Goal: Transaction & Acquisition: Book appointment/travel/reservation

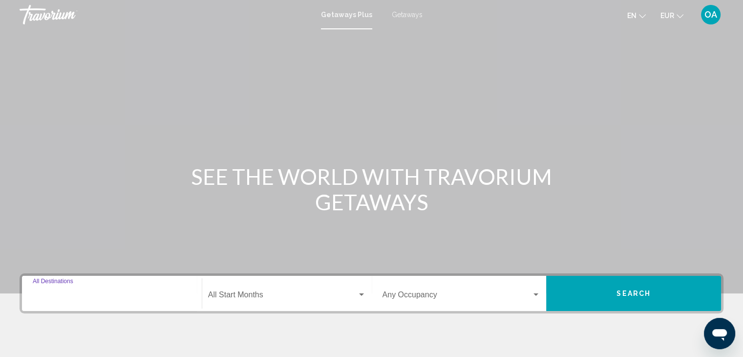
click at [131, 294] on input "Destination All Destinations" at bounding box center [112, 296] width 158 height 9
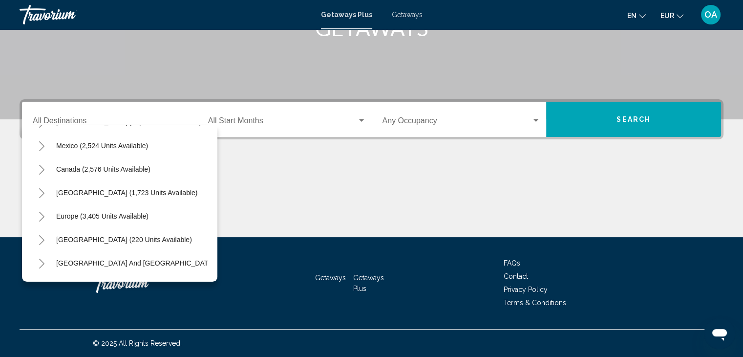
scroll to position [45, 0]
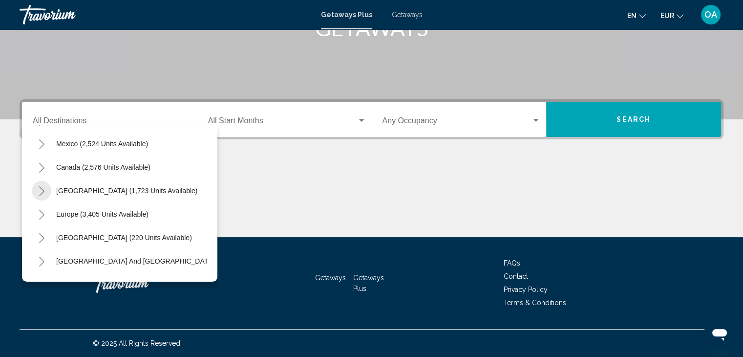
click at [40, 191] on icon "Toggle Caribbean & Atlantic Islands (1,723 units available)" at bounding box center [41, 191] width 7 height 10
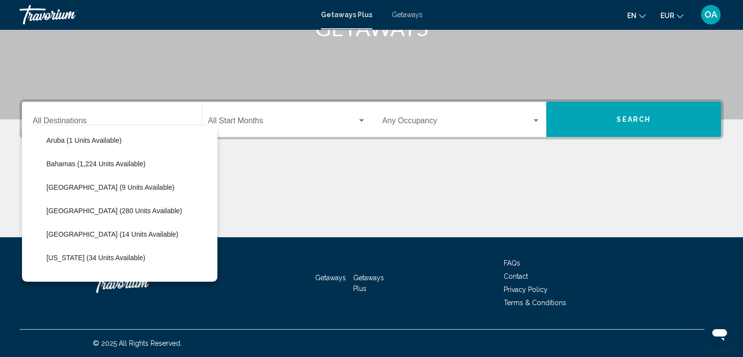
scroll to position [125, 0]
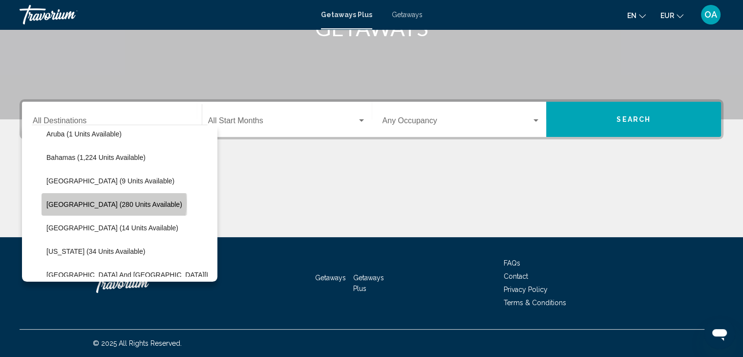
click at [113, 203] on span "[GEOGRAPHIC_DATA] (280 units available)" at bounding box center [114, 204] width 136 height 8
type input "**********"
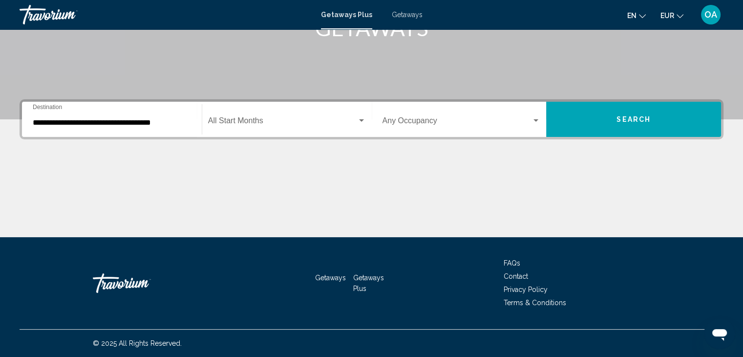
click at [263, 116] on div "Start Month All Start Months" at bounding box center [287, 119] width 158 height 31
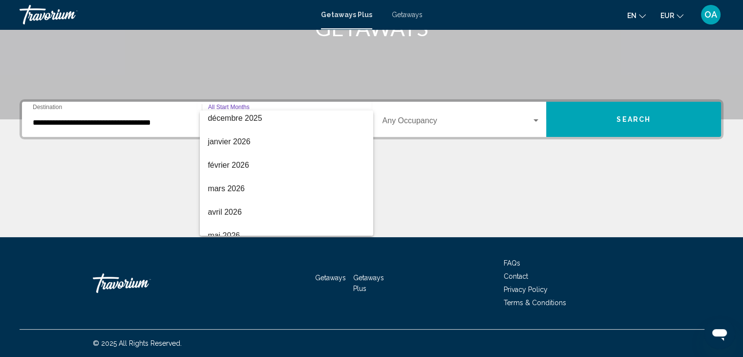
scroll to position [136, 0]
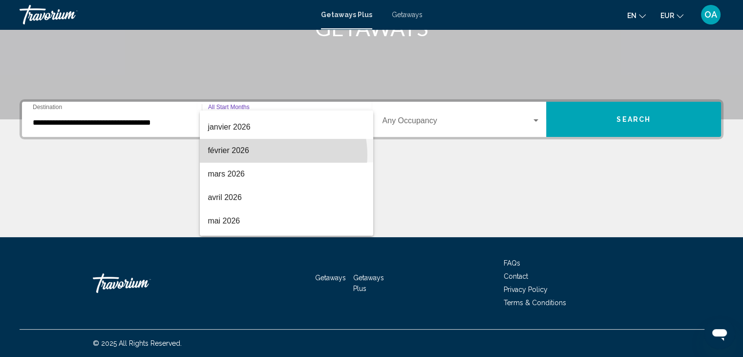
click at [268, 154] on span "février 2026" at bounding box center [287, 150] width 158 height 23
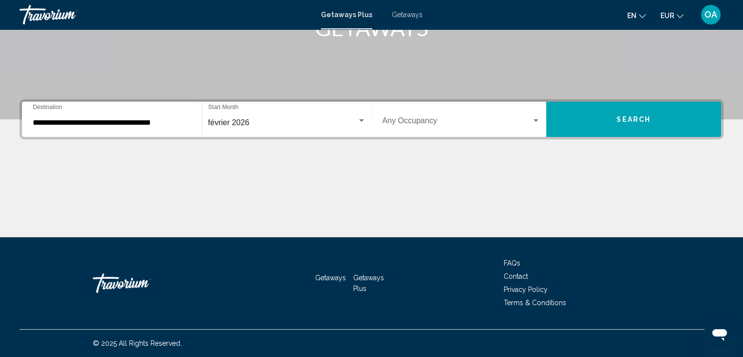
click at [459, 110] on div "Occupancy Any Occupancy" at bounding box center [461, 119] width 158 height 31
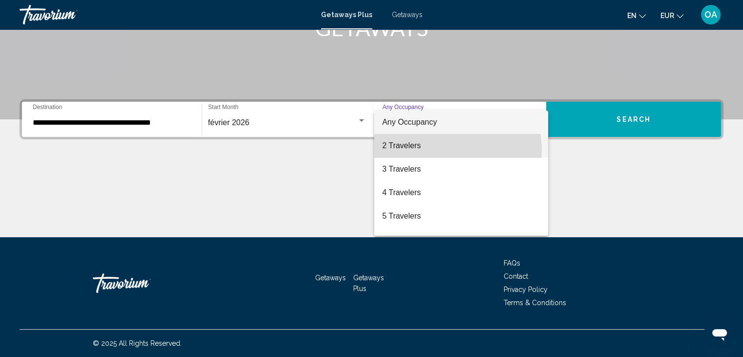
click at [420, 150] on span "2 Travelers" at bounding box center [461, 145] width 158 height 23
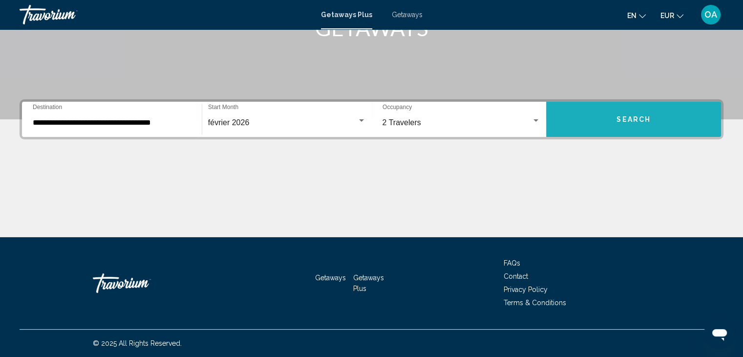
click at [624, 118] on span "Search" at bounding box center [633, 120] width 34 height 8
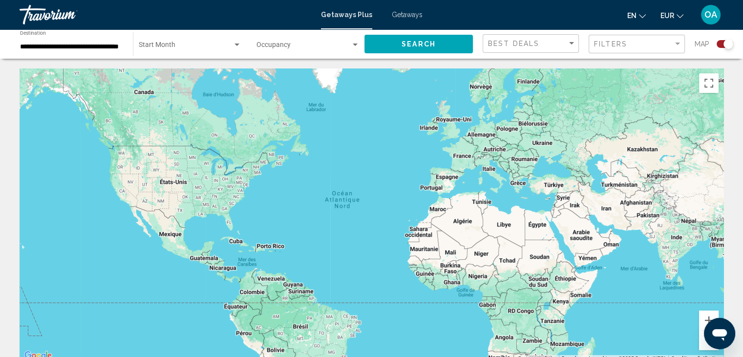
click at [393, 11] on span "Getaways" at bounding box center [407, 15] width 31 height 8
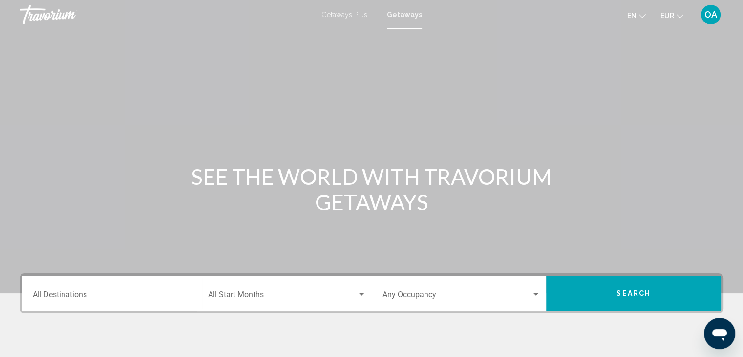
click at [106, 302] on div "Destination All Destinations" at bounding box center [112, 293] width 158 height 31
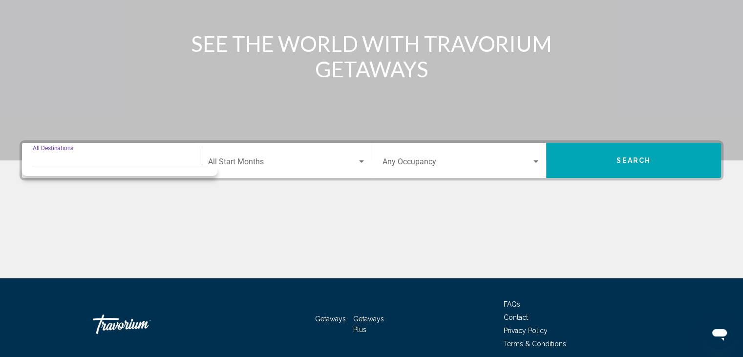
scroll to position [174, 0]
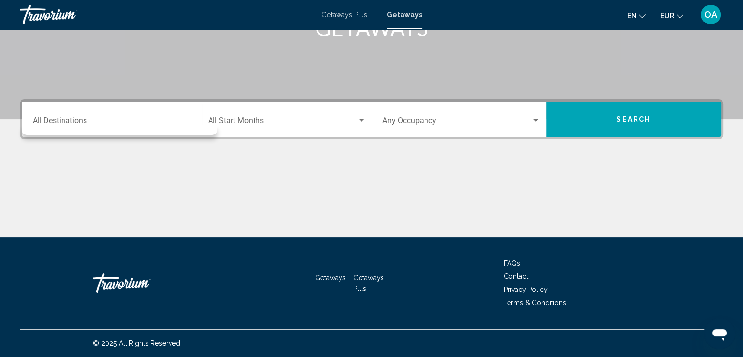
click at [199, 202] on div "Main content" at bounding box center [372, 200] width 704 height 73
click at [132, 124] on input "Destination All Destinations" at bounding box center [112, 122] width 158 height 9
click at [126, 117] on div "Destination All Destinations" at bounding box center [112, 119] width 158 height 31
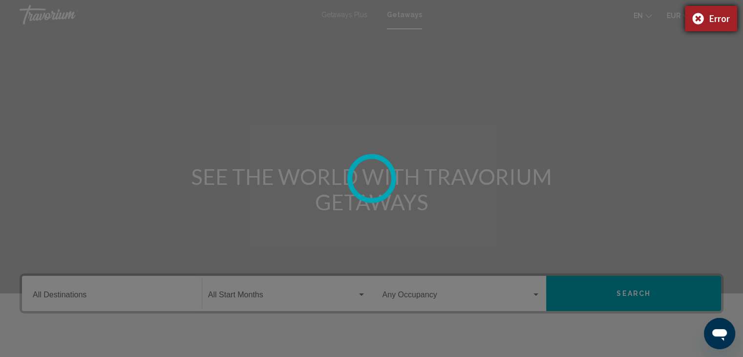
click at [692, 20] on div "Error" at bounding box center [711, 18] width 52 height 25
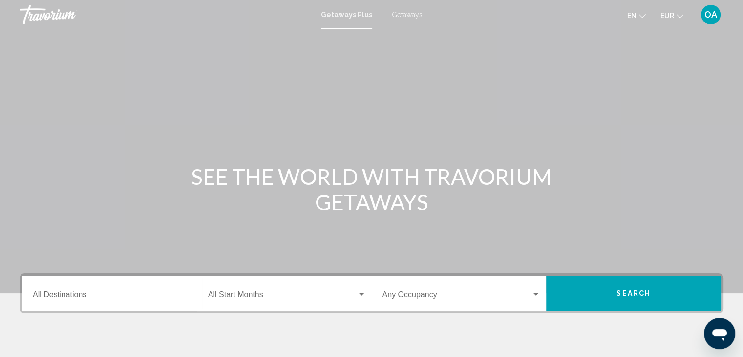
click at [400, 14] on span "Getaways" at bounding box center [407, 15] width 31 height 8
click at [104, 295] on input "Destination All Destinations" at bounding box center [112, 296] width 158 height 9
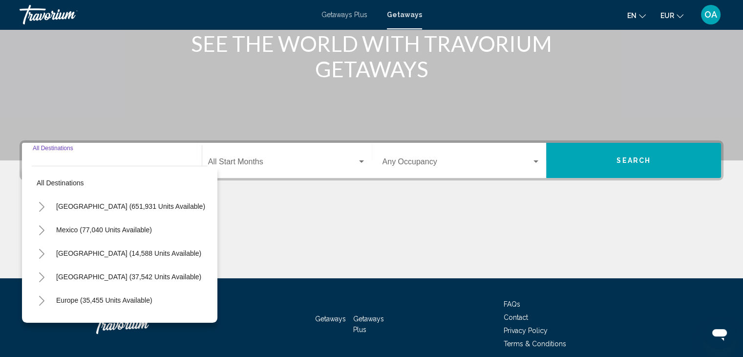
scroll to position [174, 0]
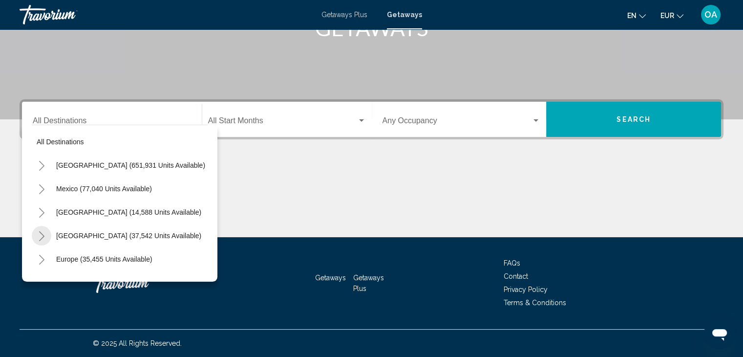
click at [45, 234] on button "Toggle Caribbean & Atlantic Islands (37,542 units available)" at bounding box center [42, 236] width 20 height 20
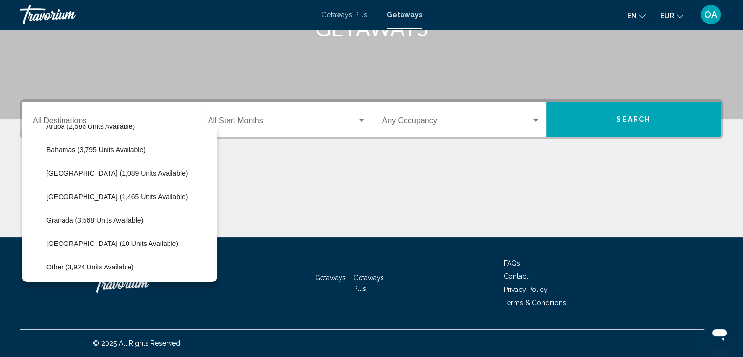
scroll to position [135, 0]
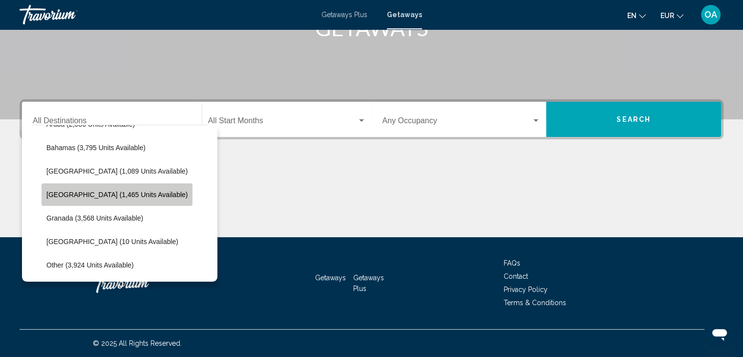
click at [123, 197] on span "[GEOGRAPHIC_DATA] (1,465 units available)" at bounding box center [116, 195] width 141 height 8
type input "**********"
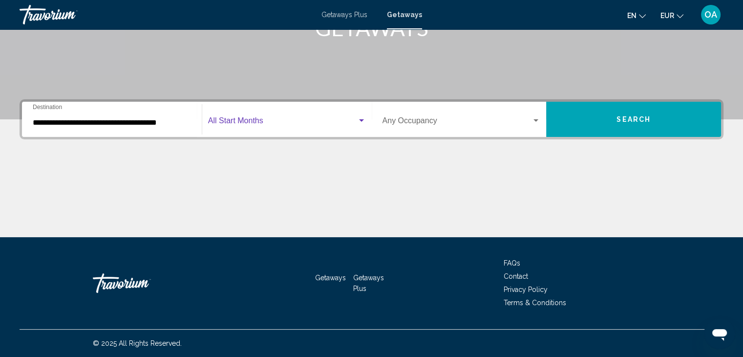
click at [257, 122] on span "Search widget" at bounding box center [282, 122] width 149 height 9
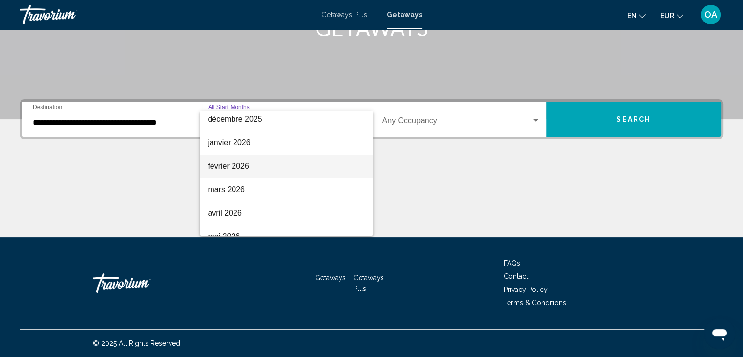
scroll to position [123, 0]
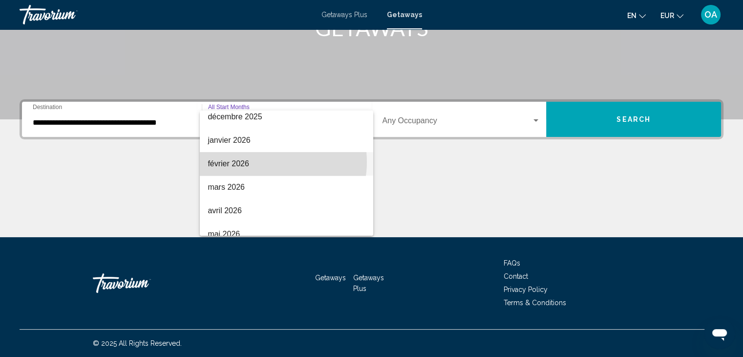
click at [262, 162] on span "février 2026" at bounding box center [287, 163] width 158 height 23
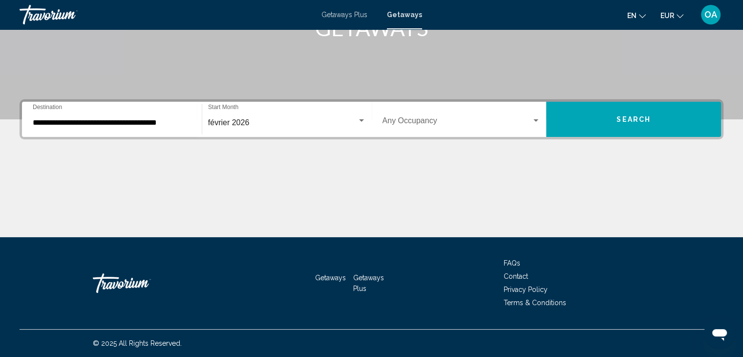
click at [426, 116] on div "Occupancy Any Occupancy" at bounding box center [461, 119] width 158 height 31
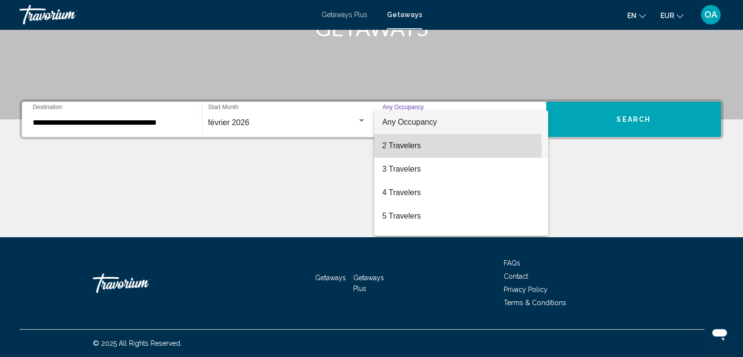
click at [421, 149] on span "2 Travelers" at bounding box center [461, 145] width 158 height 23
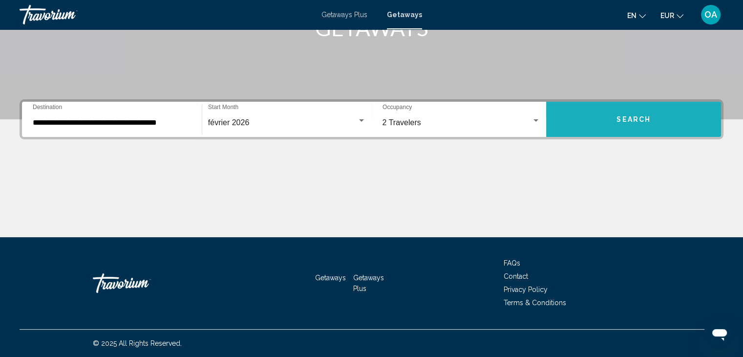
click at [626, 116] on span "Search" at bounding box center [633, 120] width 34 height 8
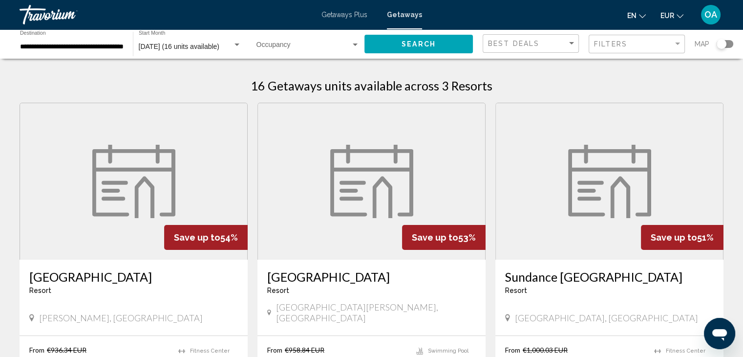
click at [202, 40] on div "[DATE] (16 units available) Start Month All Start Months" at bounding box center [190, 44] width 103 height 27
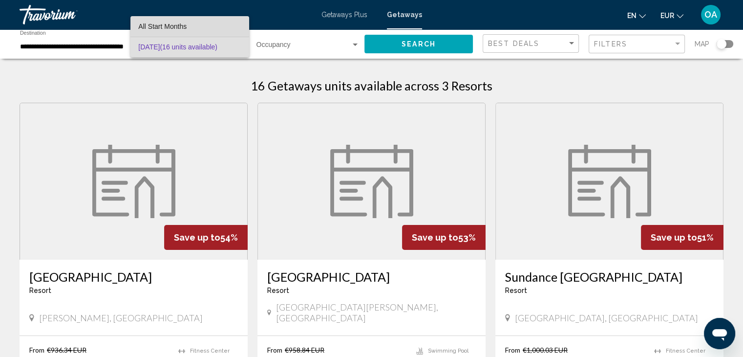
click at [197, 24] on span "All Start Months" at bounding box center [189, 26] width 103 height 21
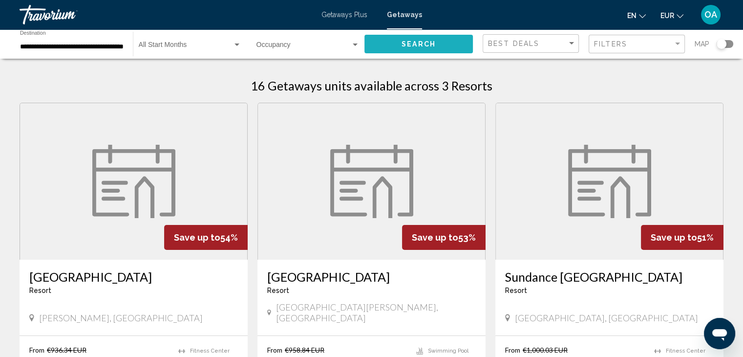
click at [423, 42] on span "Search" at bounding box center [419, 45] width 34 height 8
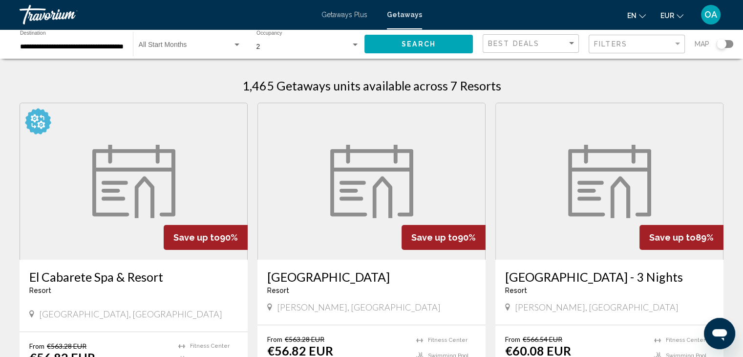
click at [566, 82] on div "1,465 Getaways units available across 7 Resorts" at bounding box center [372, 85] width 704 height 15
click at [657, 45] on div "Filters" at bounding box center [633, 44] width 79 height 8
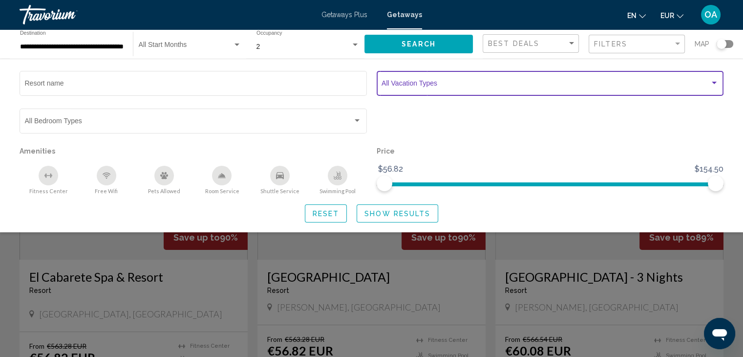
click at [656, 81] on span "Search widget" at bounding box center [545, 85] width 328 height 8
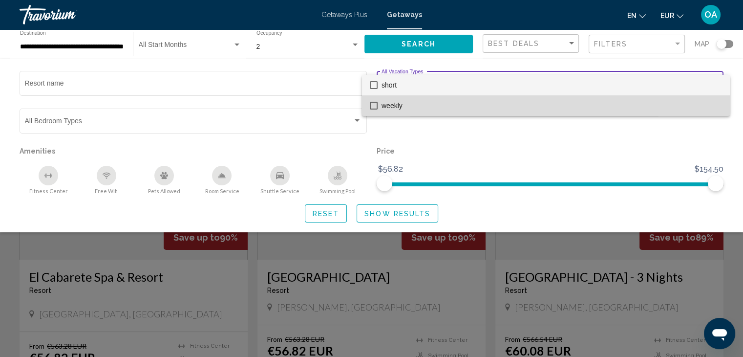
click at [446, 107] on span "weekly" at bounding box center [551, 105] width 340 height 21
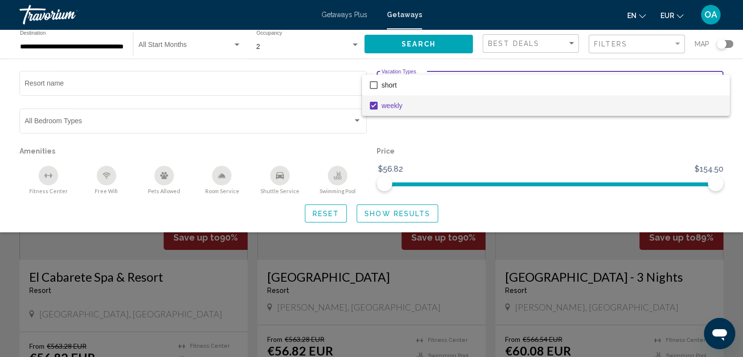
click at [406, 210] on div at bounding box center [371, 178] width 743 height 357
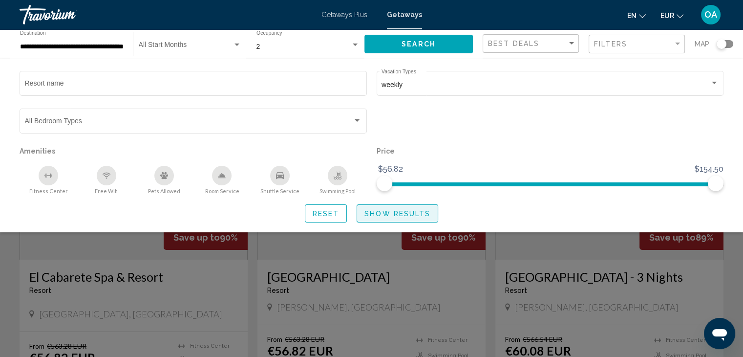
click at [393, 210] on span "Show Results" at bounding box center [397, 214] width 66 height 8
click at [404, 210] on span "Show Results" at bounding box center [397, 214] width 66 height 8
click at [437, 127] on div "Search widget" at bounding box center [550, 125] width 357 height 38
click at [395, 214] on span "Show Results" at bounding box center [397, 214] width 66 height 8
click at [344, 176] on div "Swimming Pool" at bounding box center [338, 176] width 20 height 20
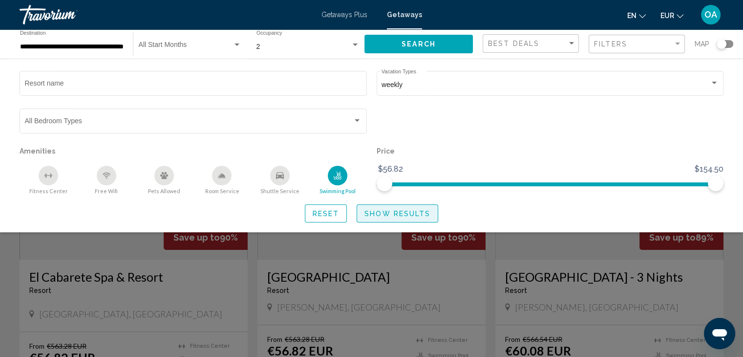
click at [395, 217] on button "Show Results" at bounding box center [398, 213] width 82 height 18
click at [585, 245] on div "Search widget" at bounding box center [371, 252] width 743 height 210
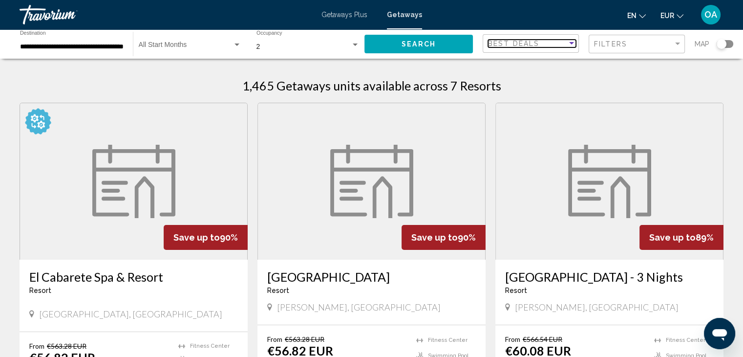
click at [560, 43] on div "Best Deals" at bounding box center [527, 44] width 79 height 8
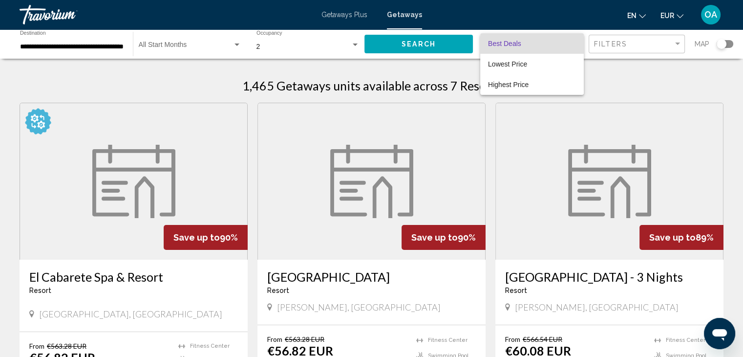
click at [614, 42] on div at bounding box center [371, 178] width 743 height 357
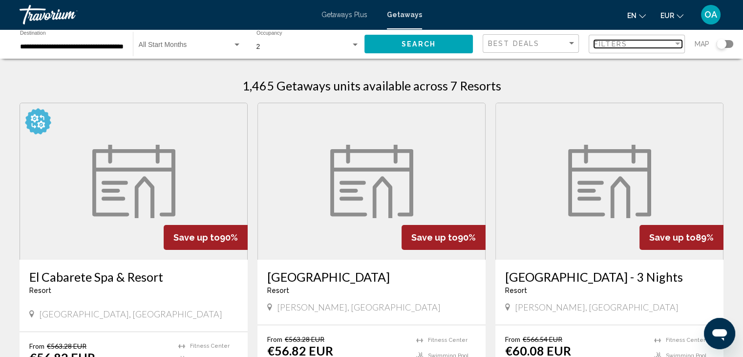
click at [614, 42] on span "Filters" at bounding box center [610, 44] width 33 height 8
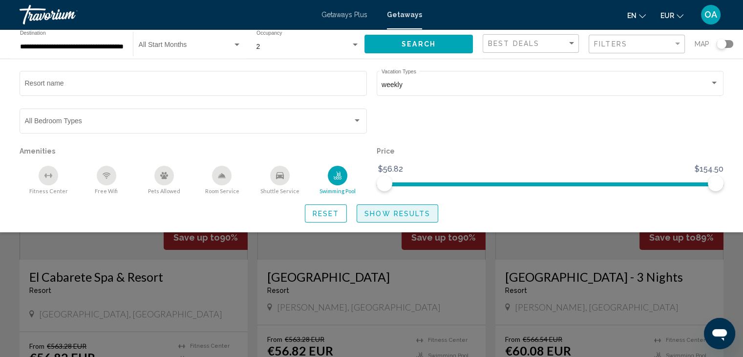
click at [393, 208] on button "Show Results" at bounding box center [398, 213] width 82 height 18
click at [725, 250] on div "Search widget" at bounding box center [371, 252] width 743 height 210
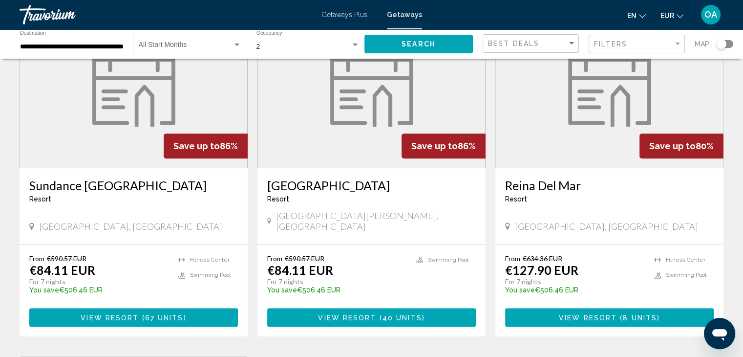
scroll to position [405, 0]
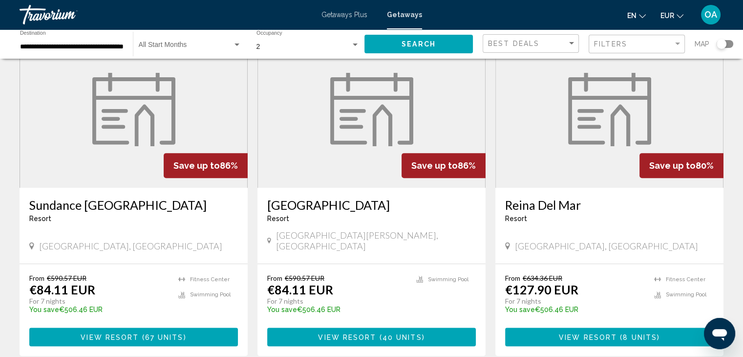
click at [612, 171] on figure "Main content" at bounding box center [609, 109] width 227 height 156
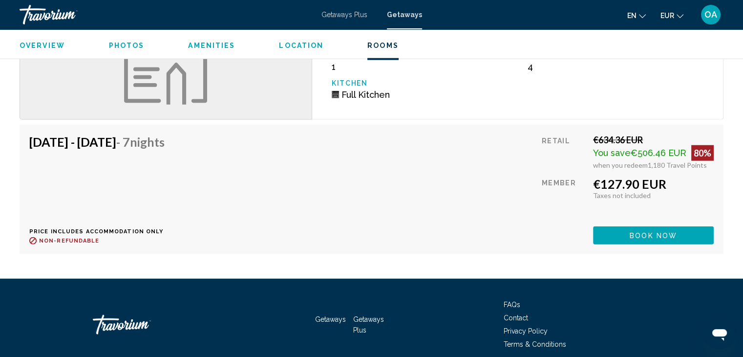
scroll to position [2540, 0]
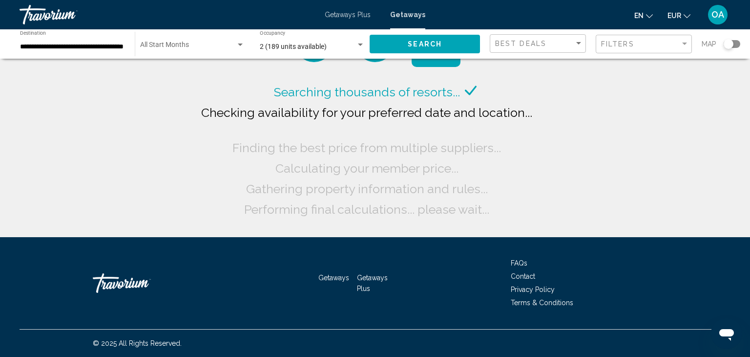
click at [217, 42] on div "Start Month All Start Months" at bounding box center [192, 44] width 105 height 27
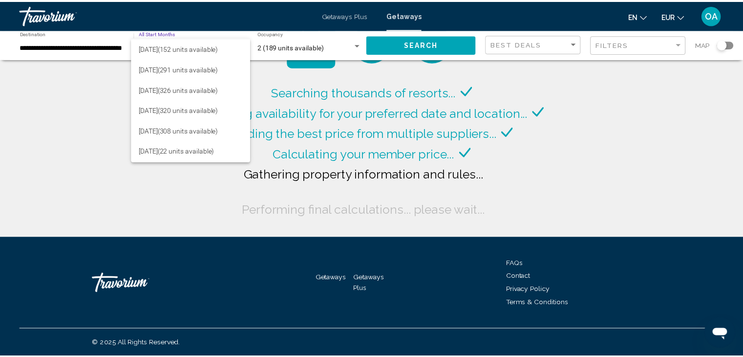
scroll to position [39, 0]
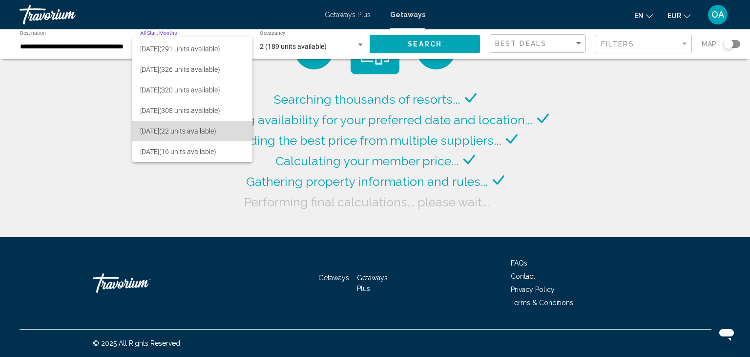
click at [214, 129] on span "[DATE] (22 units available)" at bounding box center [192, 131] width 105 height 21
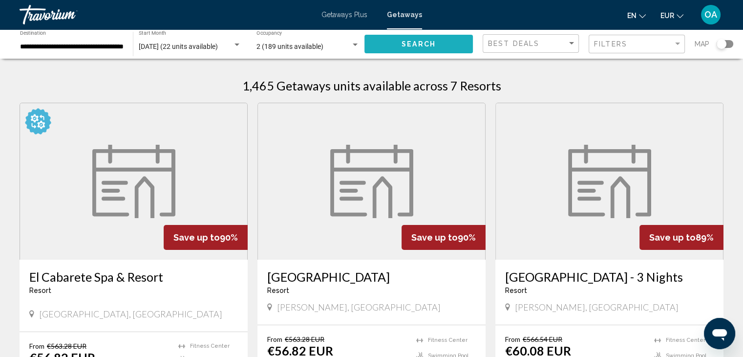
click at [414, 47] on span "Search" at bounding box center [419, 45] width 34 height 8
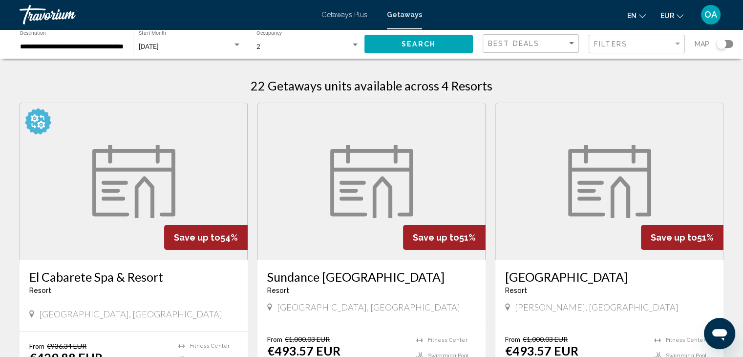
click at [346, 13] on span "Getaways Plus" at bounding box center [344, 15] width 46 height 8
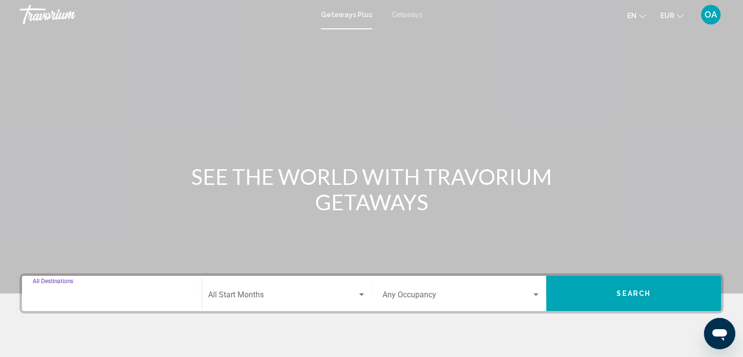
click at [109, 297] on input "Destination All Destinations" at bounding box center [112, 296] width 158 height 9
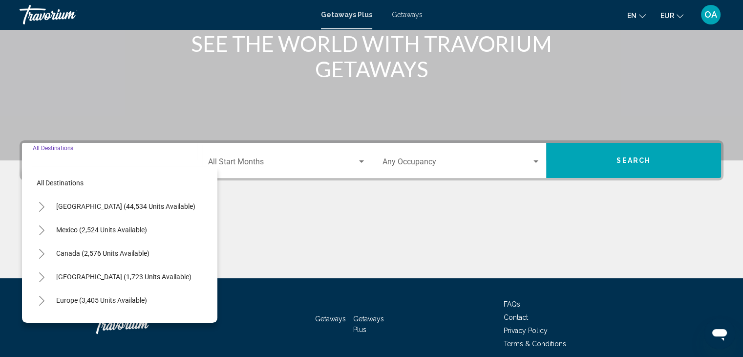
scroll to position [174, 0]
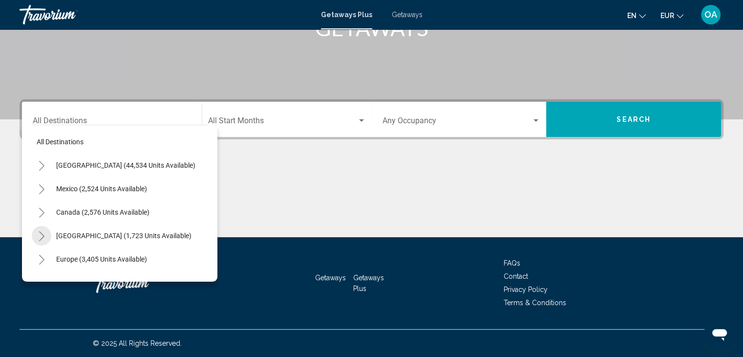
click at [43, 233] on icon "Toggle Caribbean & Atlantic Islands (1,723 units available)" at bounding box center [41, 236] width 7 height 10
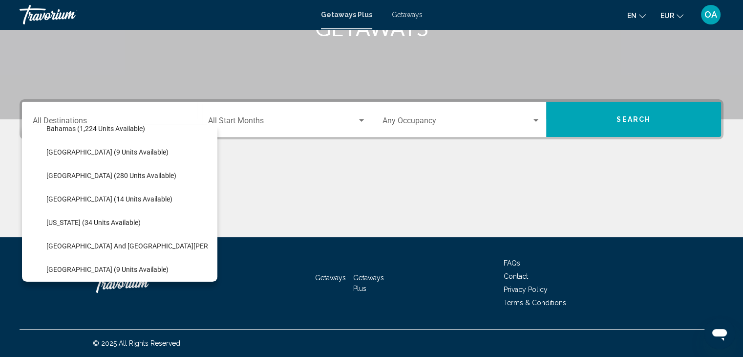
scroll to position [150, 0]
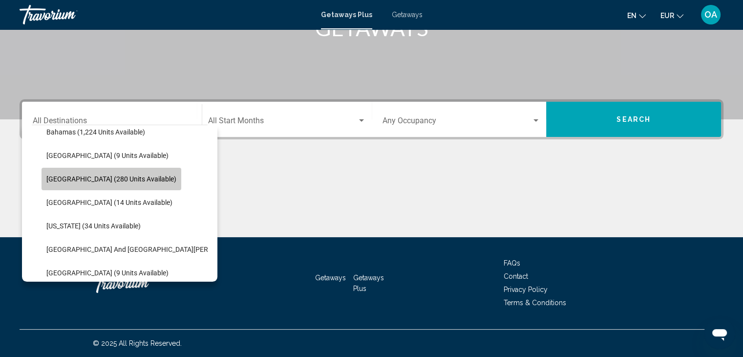
click at [131, 177] on span "[GEOGRAPHIC_DATA] (280 units available)" at bounding box center [111, 179] width 130 height 8
type input "**********"
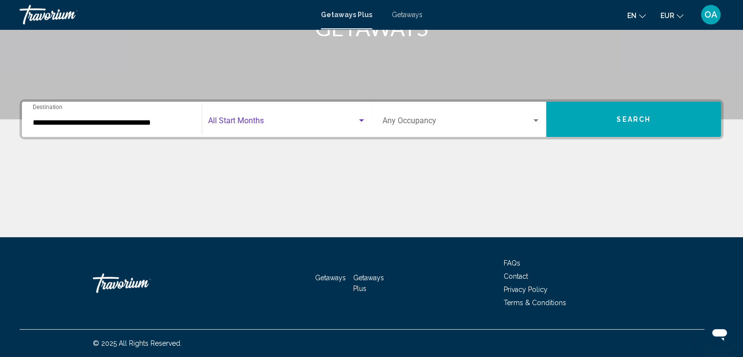
click at [277, 118] on span "Search widget" at bounding box center [282, 122] width 149 height 9
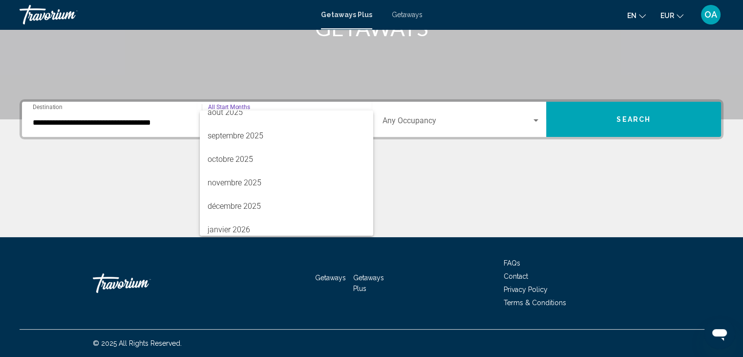
scroll to position [37, 0]
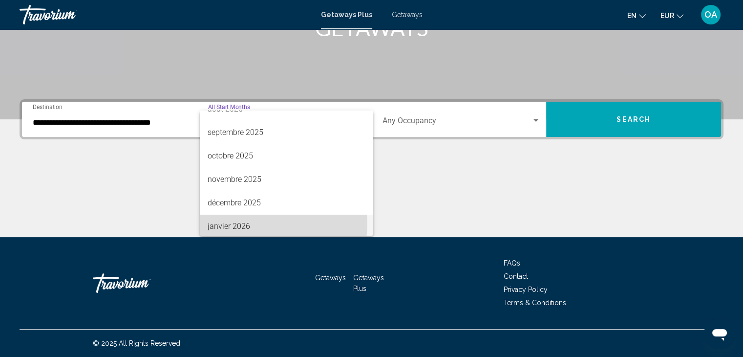
click at [272, 223] on span "janvier 2026" at bounding box center [287, 225] width 158 height 23
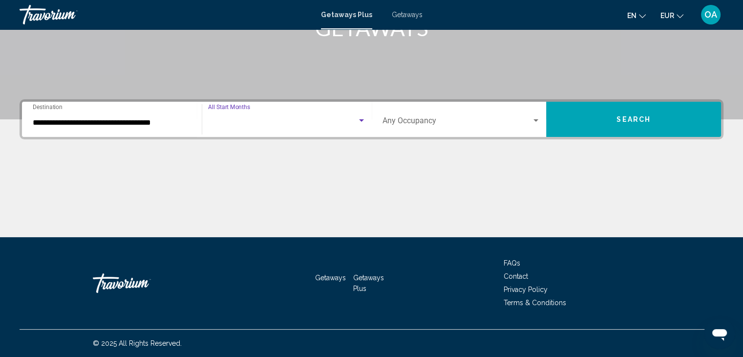
scroll to position [39, 0]
click at [430, 120] on span "Search widget" at bounding box center [456, 122] width 149 height 9
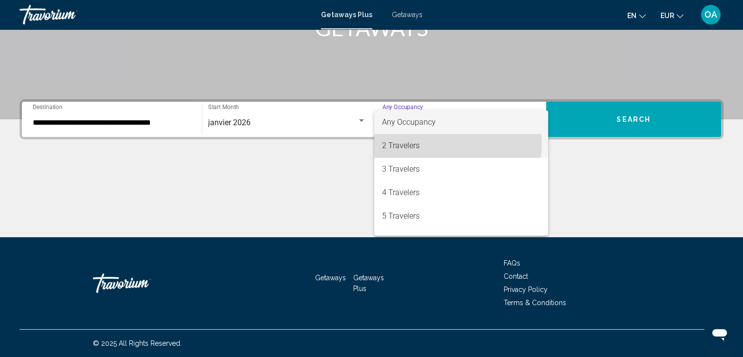
click at [429, 143] on span "2 Travelers" at bounding box center [461, 145] width 158 height 23
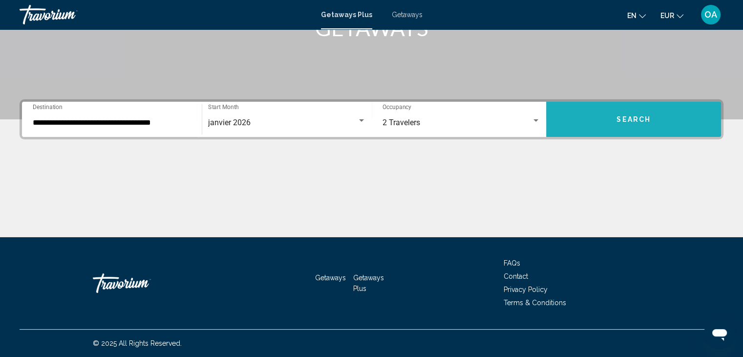
click at [642, 110] on button "Search" at bounding box center [633, 119] width 175 height 35
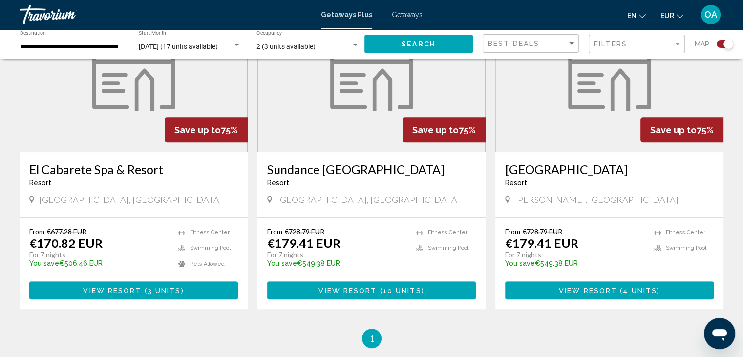
scroll to position [418, 0]
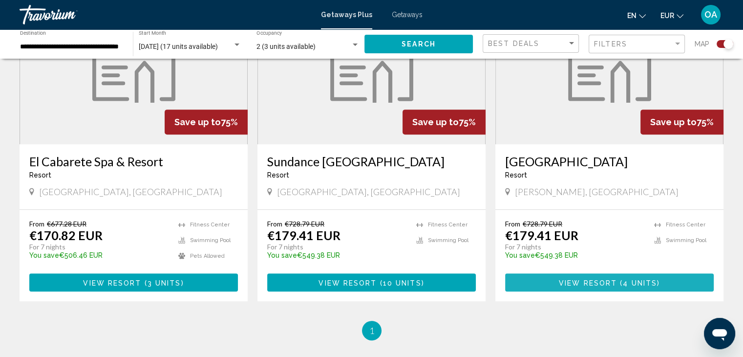
click at [598, 282] on span "View Resort" at bounding box center [588, 282] width 58 height 8
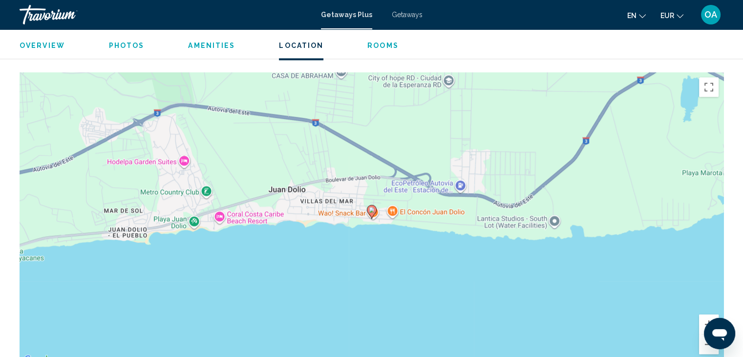
scroll to position [1023, 0]
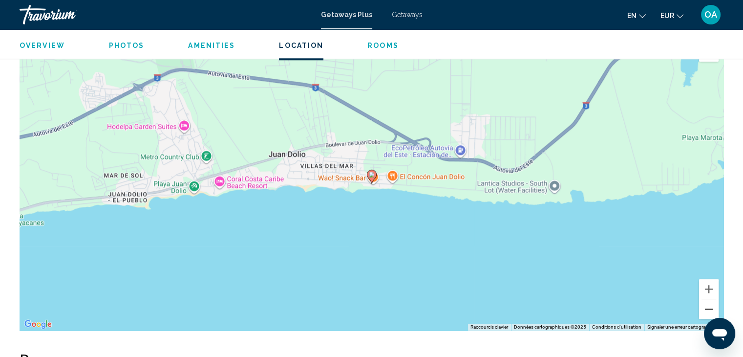
click at [712, 299] on button "Zoom arrière" at bounding box center [709, 309] width 20 height 20
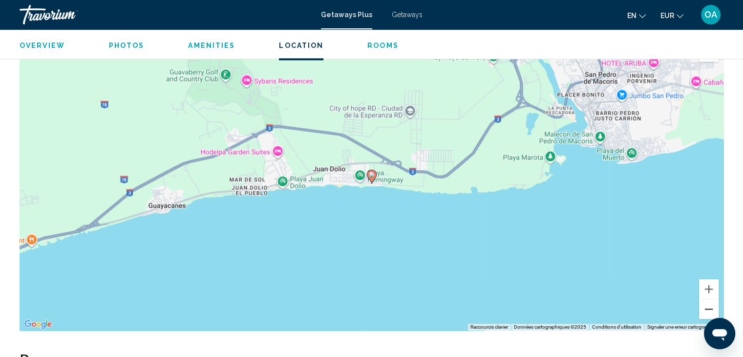
click at [712, 299] on button "Zoom arrière" at bounding box center [709, 309] width 20 height 20
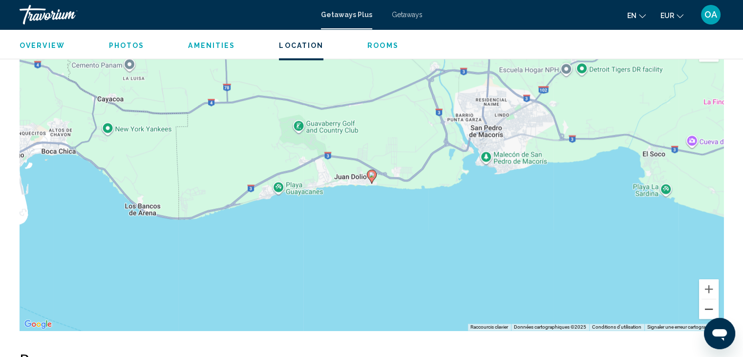
click at [712, 299] on button "Zoom arrière" at bounding box center [709, 309] width 20 height 20
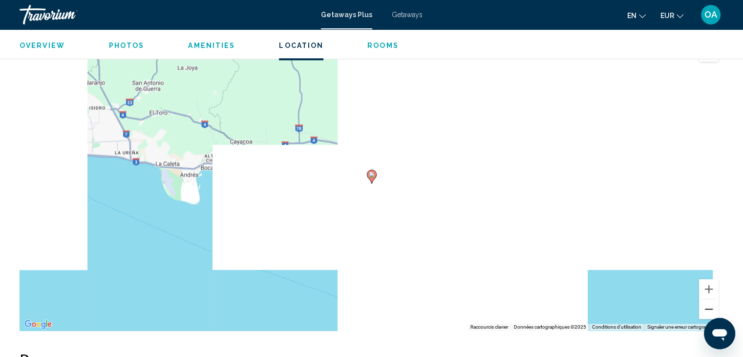
click at [712, 299] on button "Zoom arrière" at bounding box center [709, 309] width 20 height 20
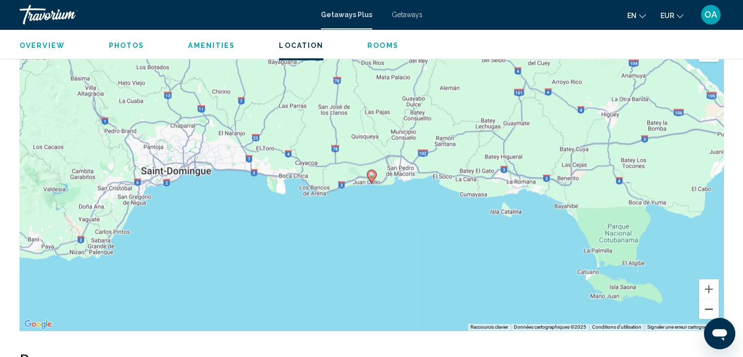
click at [712, 299] on button "Zoom arrière" at bounding box center [709, 309] width 20 height 20
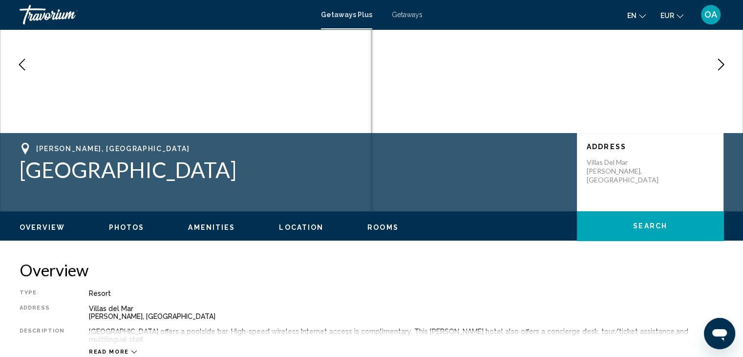
scroll to position [109, 0]
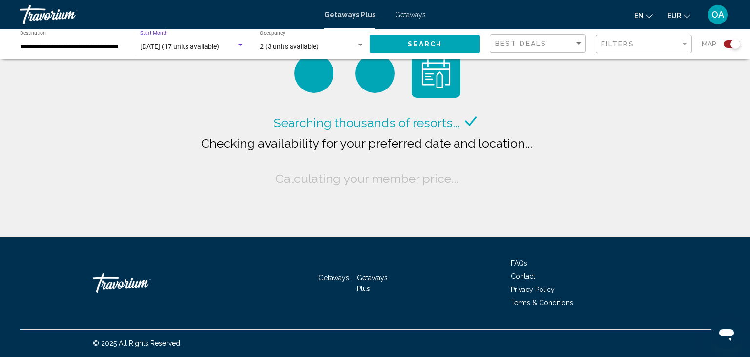
click at [219, 47] on span "[DATE] (17 units available)" at bounding box center [179, 46] width 79 height 8
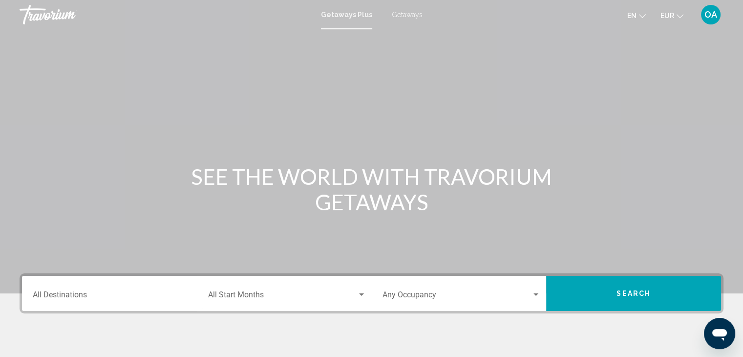
click at [129, 289] on div "Destination All Destinations" at bounding box center [112, 293] width 158 height 31
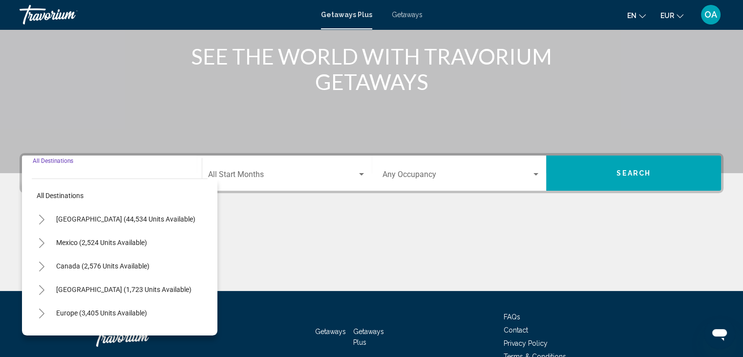
scroll to position [174, 0]
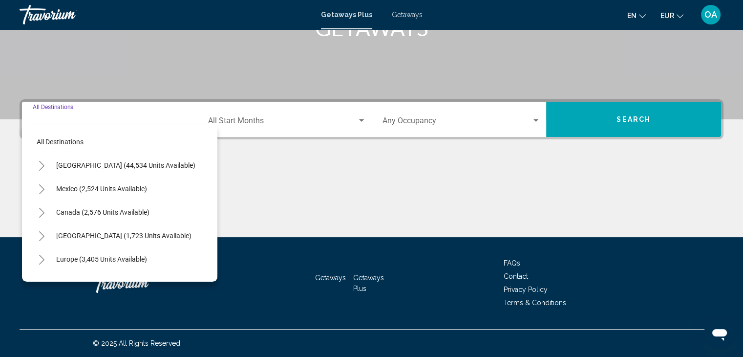
click at [44, 236] on icon "Toggle Caribbean & Atlantic Islands (1,723 units available)" at bounding box center [41, 236] width 7 height 10
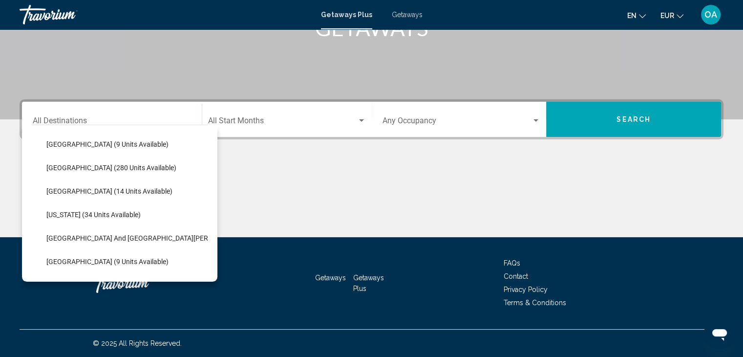
scroll to position [163, 0]
click at [105, 170] on span "[GEOGRAPHIC_DATA] (280 units available)" at bounding box center [111, 167] width 130 height 8
type input "**********"
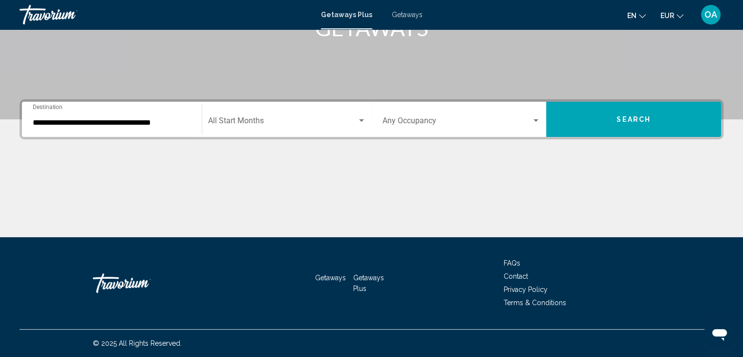
click at [294, 115] on div "Start Month All Start Months" at bounding box center [287, 119] width 158 height 31
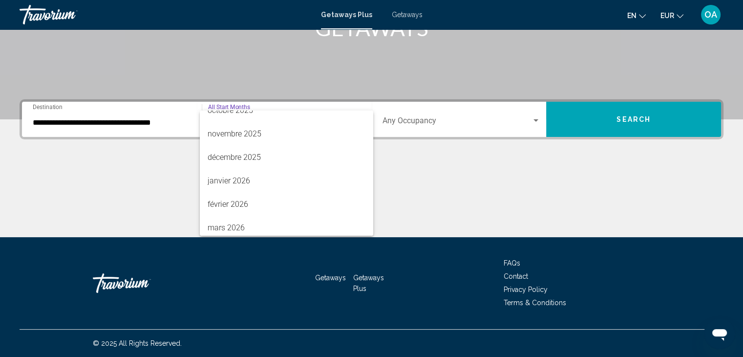
scroll to position [99, 0]
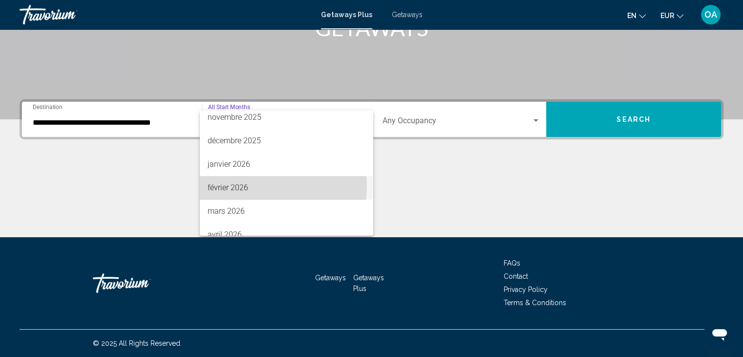
click at [275, 186] on span "février 2026" at bounding box center [287, 187] width 158 height 23
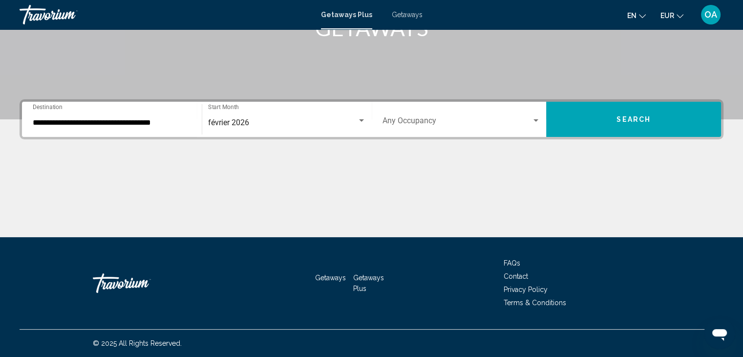
drag, startPoint x: 441, startPoint y: 114, endPoint x: 426, endPoint y: 127, distance: 20.1
click at [426, 127] on div "Occupancy Any Occupancy" at bounding box center [461, 119] width 158 height 31
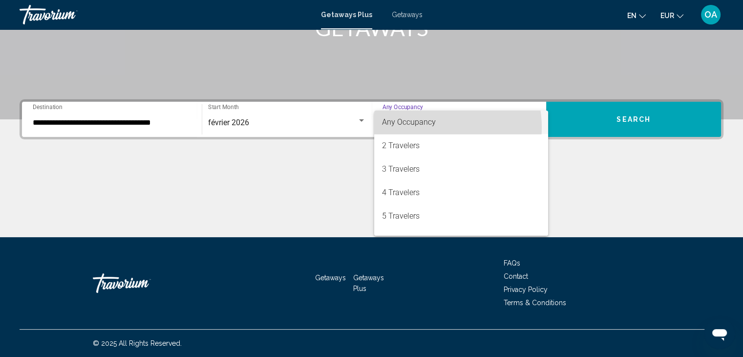
click at [426, 127] on span "Any Occupancy" at bounding box center [461, 121] width 158 height 23
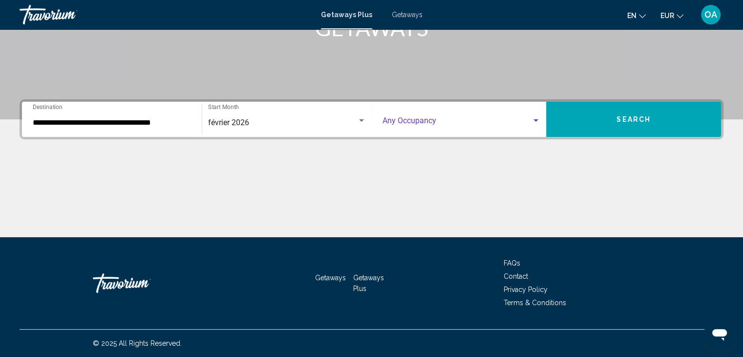
click at [422, 121] on span "Search widget" at bounding box center [456, 122] width 149 height 9
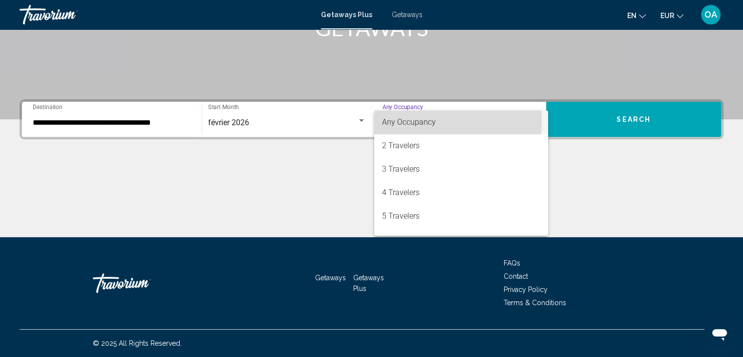
click at [422, 121] on span "Any Occupancy" at bounding box center [409, 121] width 54 height 9
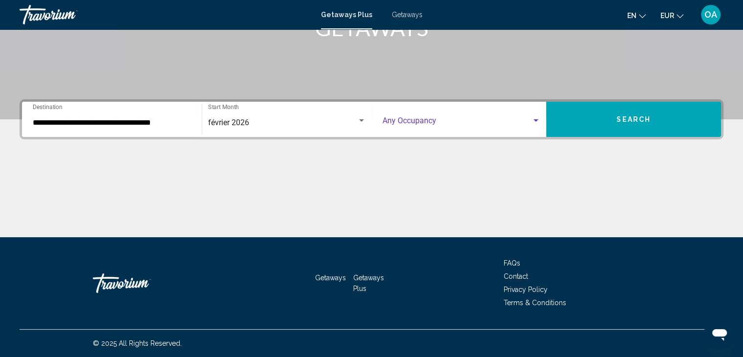
click at [422, 121] on span "Search widget" at bounding box center [456, 122] width 149 height 9
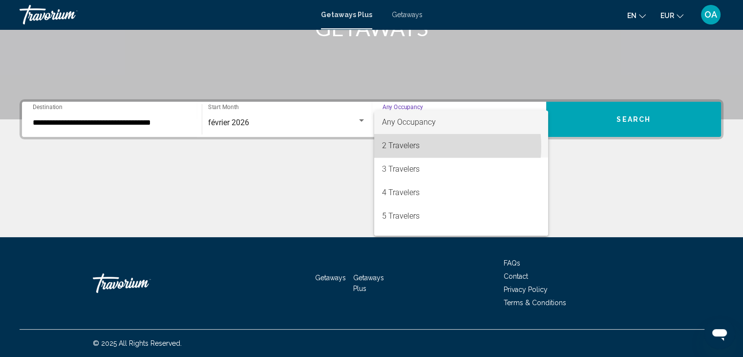
click at [420, 147] on span "2 Travelers" at bounding box center [461, 145] width 158 height 23
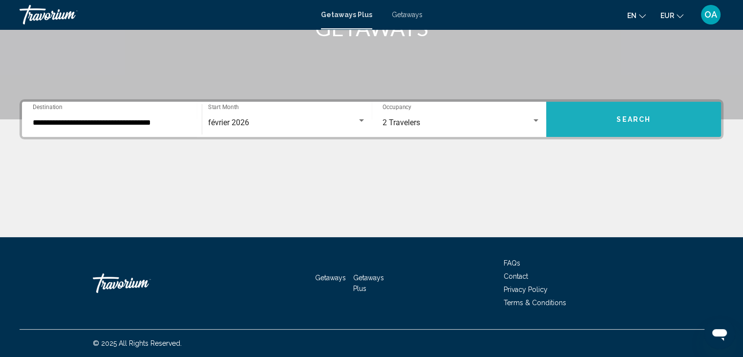
click at [624, 119] on span "Search" at bounding box center [633, 120] width 34 height 8
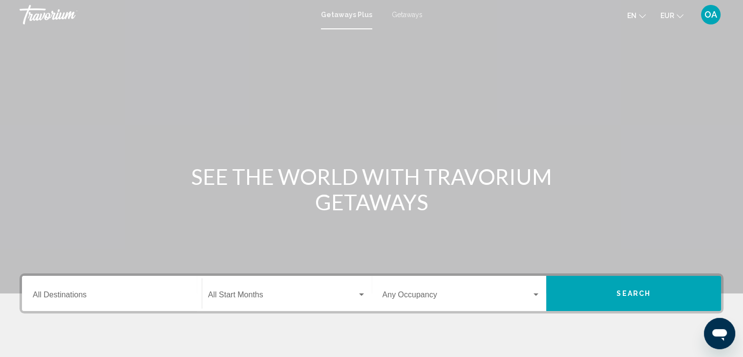
click at [404, 17] on span "Getaways" at bounding box center [407, 15] width 31 height 8
click at [111, 292] on input "Destination All Destinations" at bounding box center [112, 296] width 158 height 9
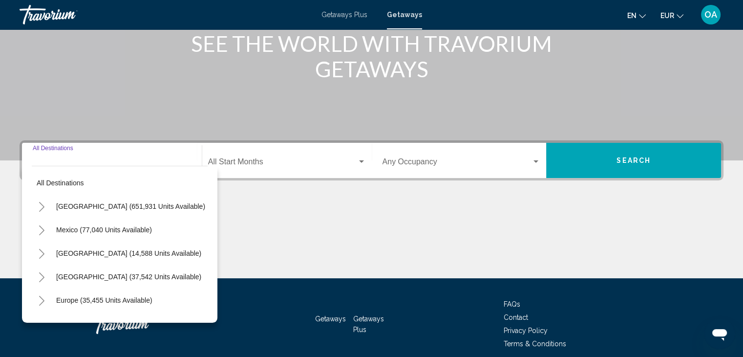
scroll to position [174, 0]
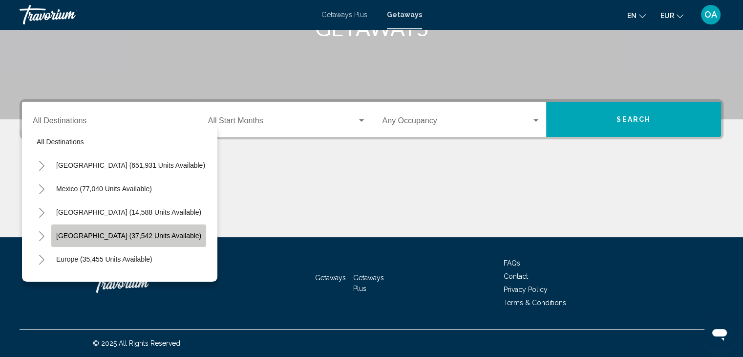
click at [71, 230] on button "[GEOGRAPHIC_DATA] (37,542 units available)" at bounding box center [128, 235] width 155 height 22
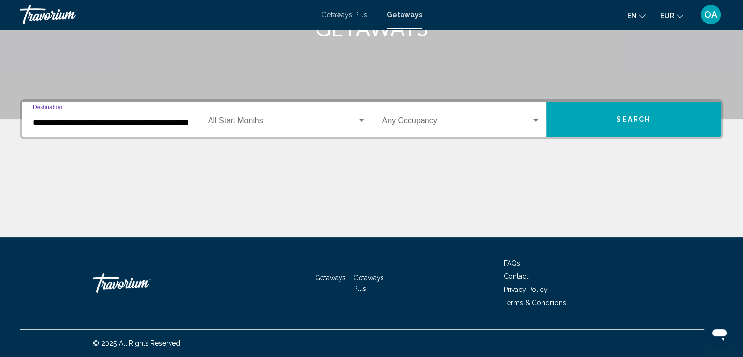
click at [131, 123] on input "**********" at bounding box center [112, 122] width 158 height 9
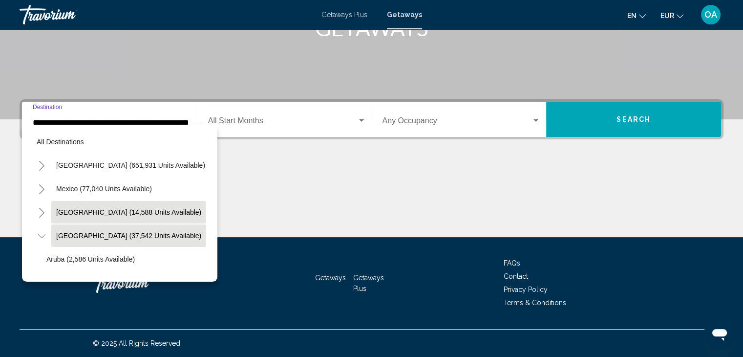
scroll to position [38, 20]
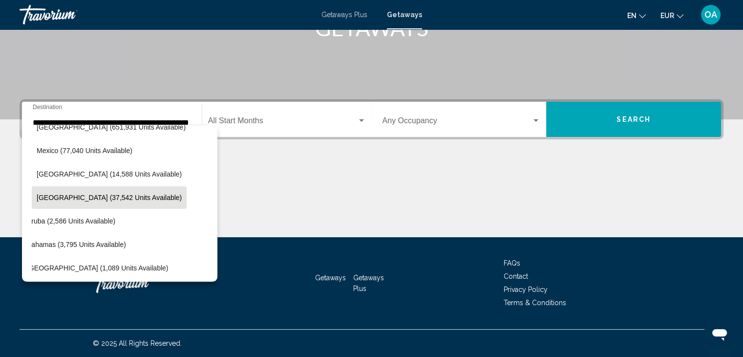
click at [129, 269] on div "All destinations United States (651,931 units available) Mexico (77,040 units a…" at bounding box center [120, 200] width 176 height 151
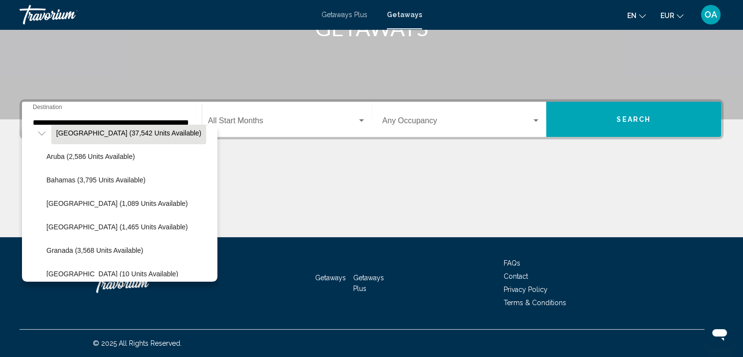
scroll to position [114, 0]
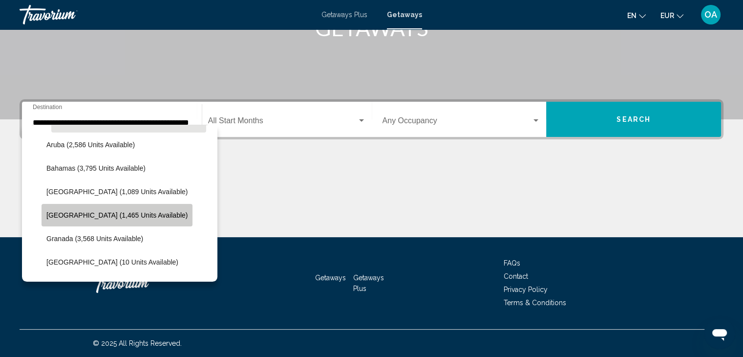
click at [129, 208] on button "[GEOGRAPHIC_DATA] (1,465 units available)" at bounding box center [117, 215] width 151 height 22
type input "**********"
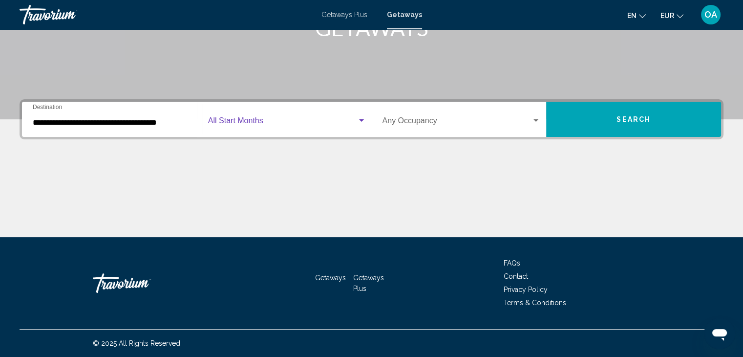
click at [275, 123] on span "Search widget" at bounding box center [282, 122] width 149 height 9
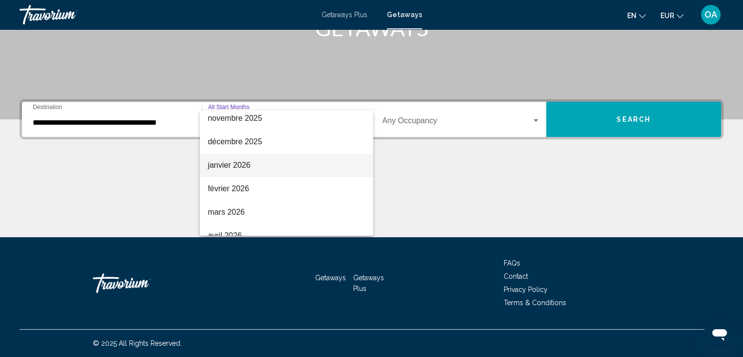
scroll to position [99, 0]
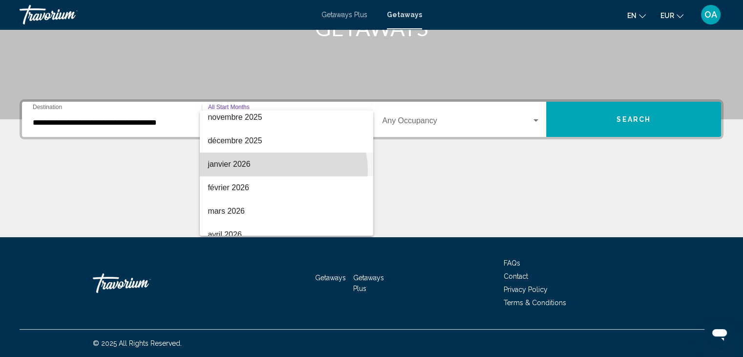
click at [283, 170] on span "janvier 2026" at bounding box center [287, 163] width 158 height 23
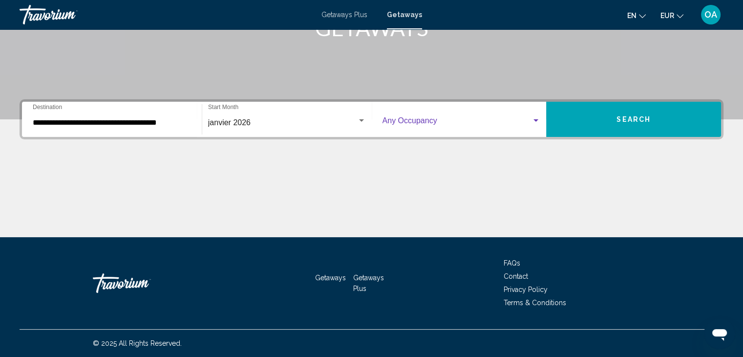
click at [443, 120] on span "Search widget" at bounding box center [456, 122] width 149 height 9
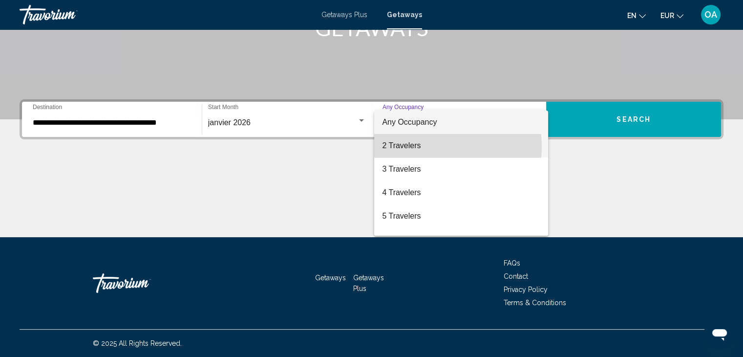
click at [435, 147] on span "2 Travelers" at bounding box center [461, 145] width 158 height 23
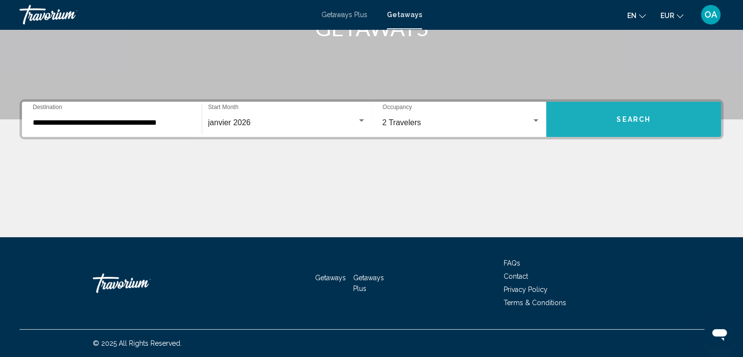
click at [640, 118] on span "Search" at bounding box center [633, 120] width 34 height 8
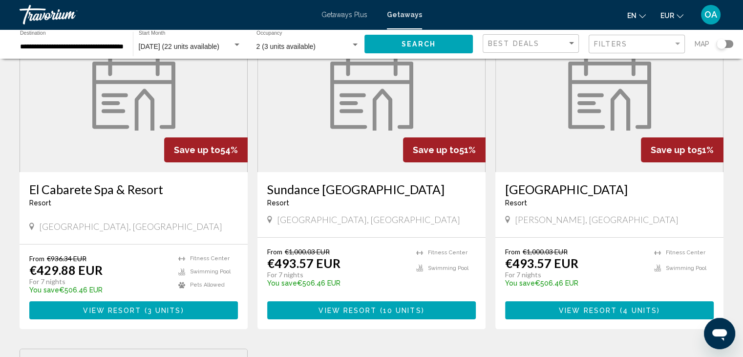
scroll to position [89, 0]
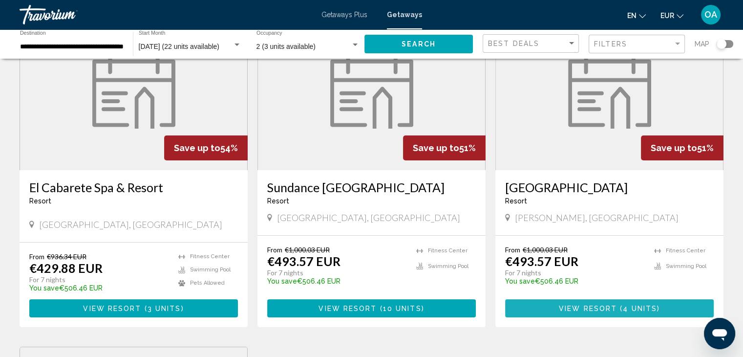
click at [590, 308] on span "View Resort" at bounding box center [588, 308] width 58 height 8
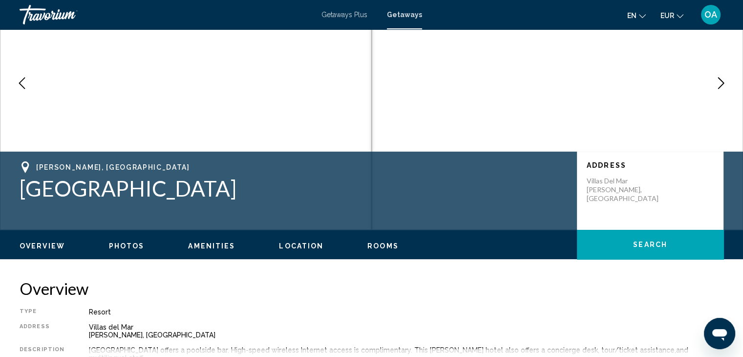
scroll to position [67, 0]
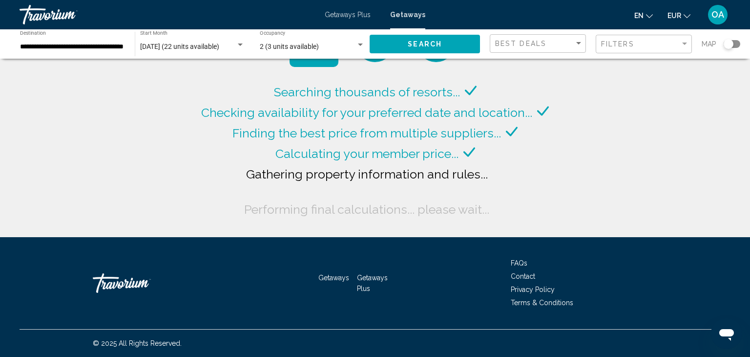
click at [241, 47] on div "Search widget" at bounding box center [240, 45] width 9 height 8
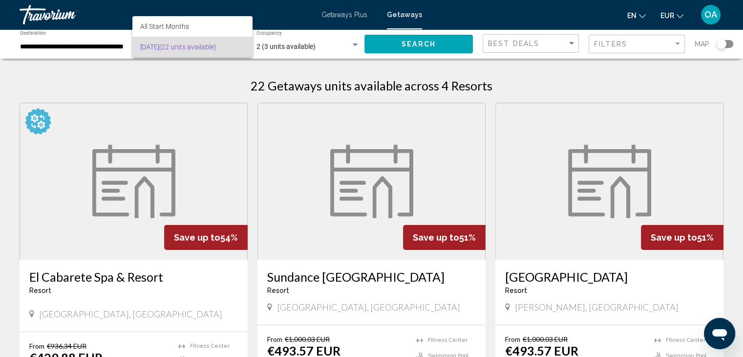
click at [210, 78] on div at bounding box center [371, 178] width 743 height 357
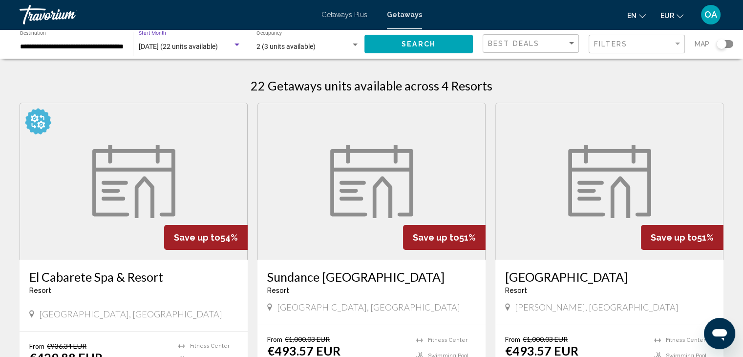
click at [234, 47] on div "Search widget" at bounding box center [237, 45] width 9 height 8
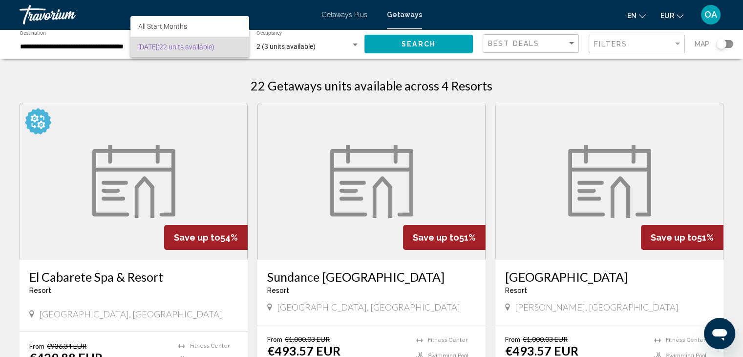
click at [212, 77] on div at bounding box center [371, 178] width 743 height 357
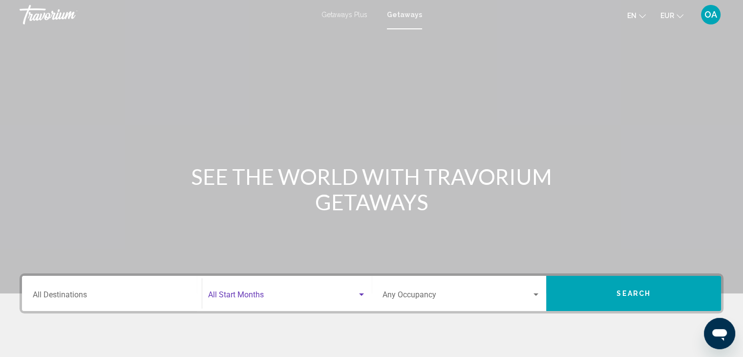
click at [256, 296] on span "Search widget" at bounding box center [282, 296] width 149 height 9
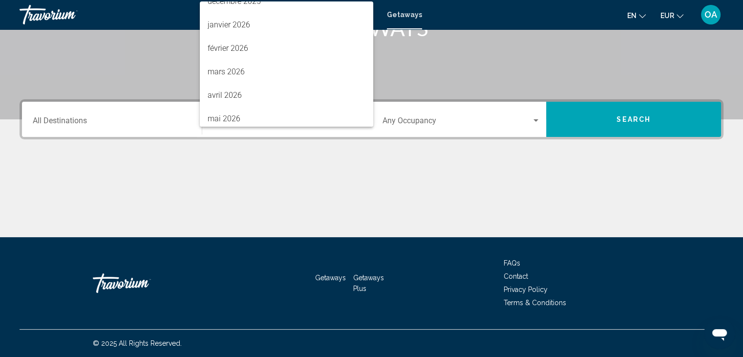
scroll to position [131, 0]
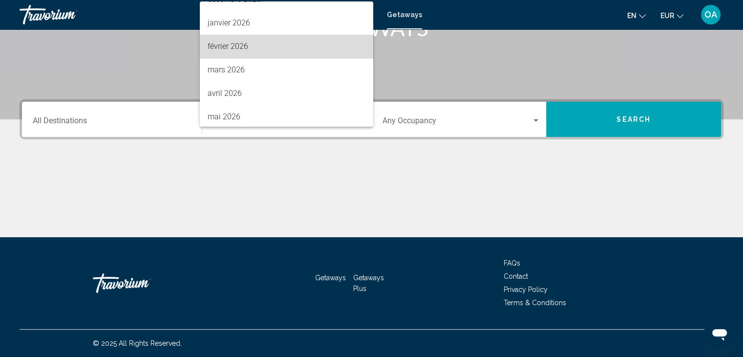
click at [292, 42] on span "février 2026" at bounding box center [287, 46] width 158 height 23
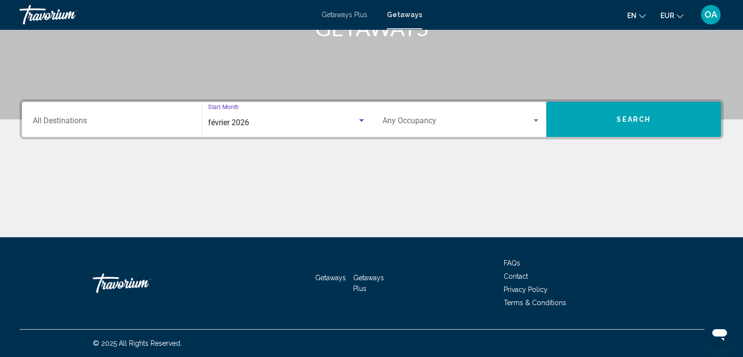
click at [112, 112] on div "Destination All Destinations" at bounding box center [112, 119] width 158 height 31
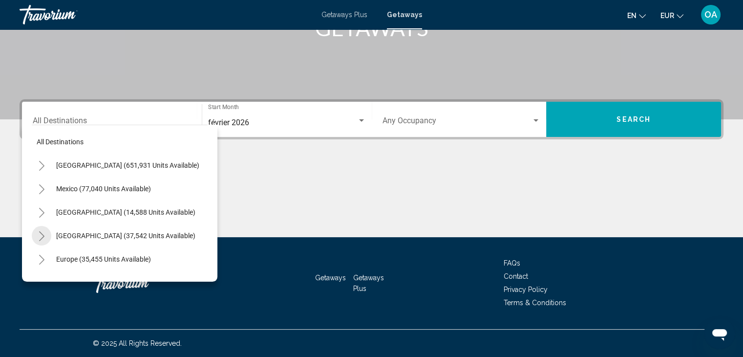
click at [41, 236] on icon "Toggle Caribbean & Atlantic Islands (37,542 units available)" at bounding box center [41, 236] width 7 height 10
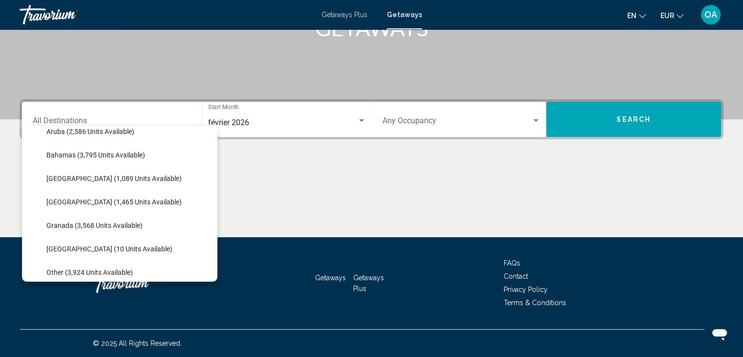
scroll to position [137, 0]
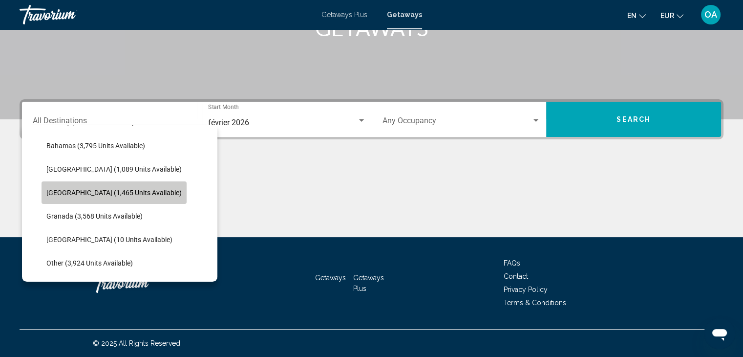
click at [126, 184] on button "[GEOGRAPHIC_DATA] (1,465 units available)" at bounding box center [114, 192] width 145 height 22
type input "**********"
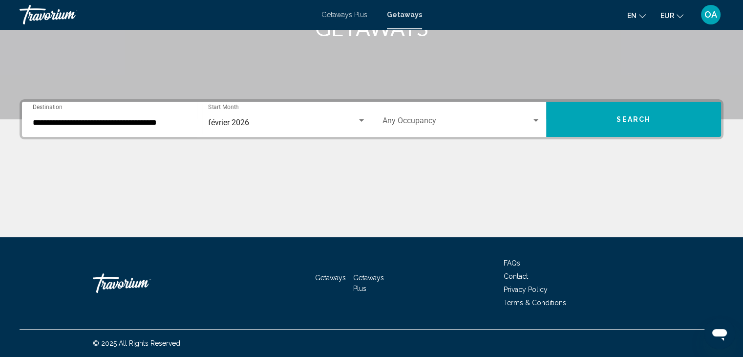
click at [466, 107] on div "Occupancy Any Occupancy" at bounding box center [461, 119] width 158 height 31
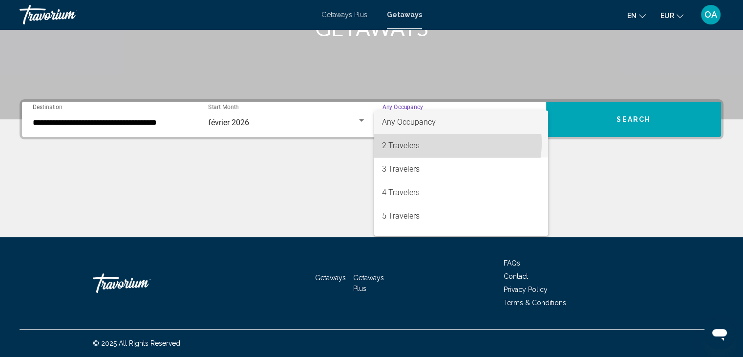
click at [446, 143] on span "2 Travelers" at bounding box center [461, 145] width 158 height 23
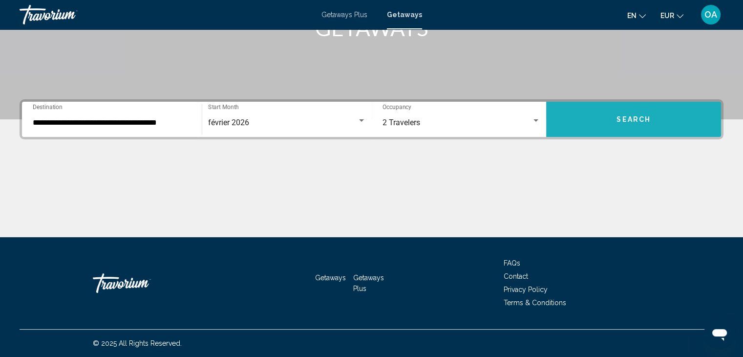
click at [621, 120] on span "Search" at bounding box center [633, 120] width 34 height 8
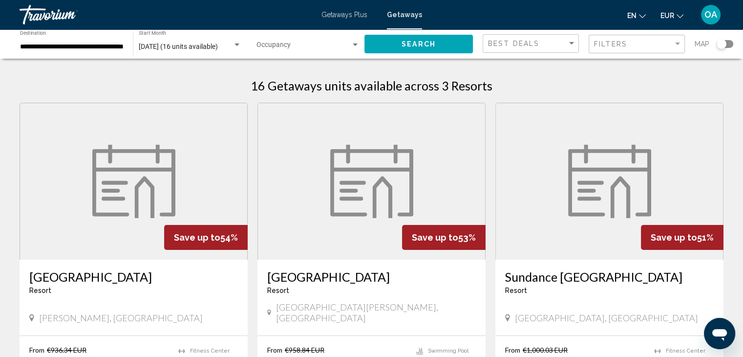
click at [522, 71] on div "16 Getaways units available across 3 Resorts Save up to 54% Albatros Club Resor…" at bounding box center [371, 267] width 743 height 398
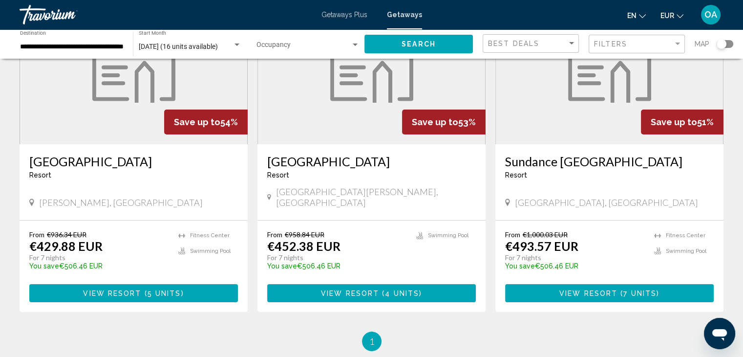
scroll to position [176, 0]
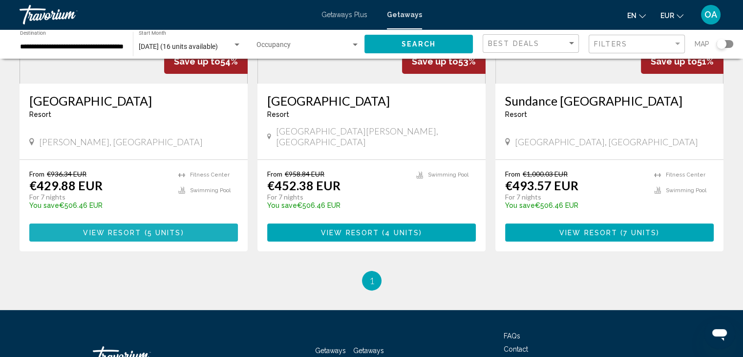
click at [157, 229] on span "5 units" at bounding box center [165, 233] width 34 height 8
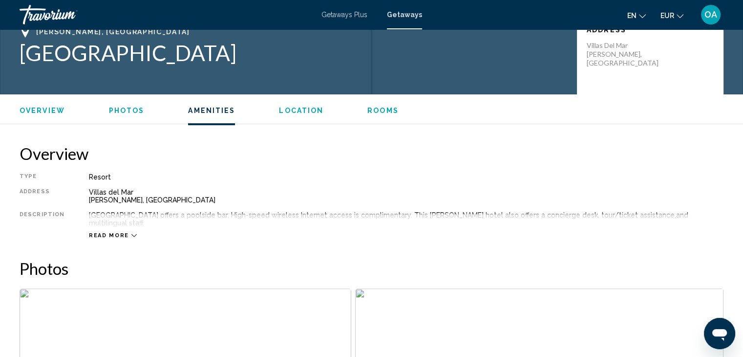
scroll to position [153, 0]
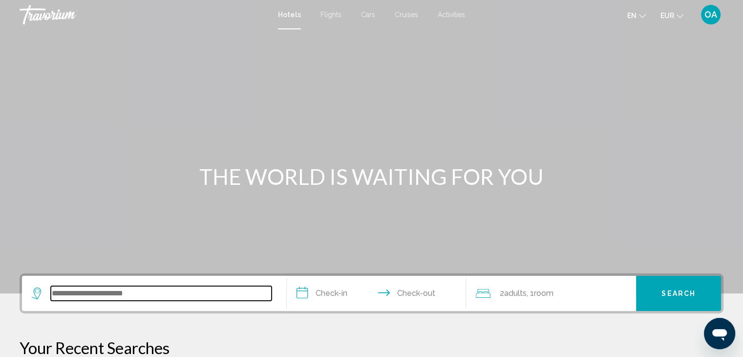
click at [161, 294] on input "Search widget" at bounding box center [161, 293] width 221 height 15
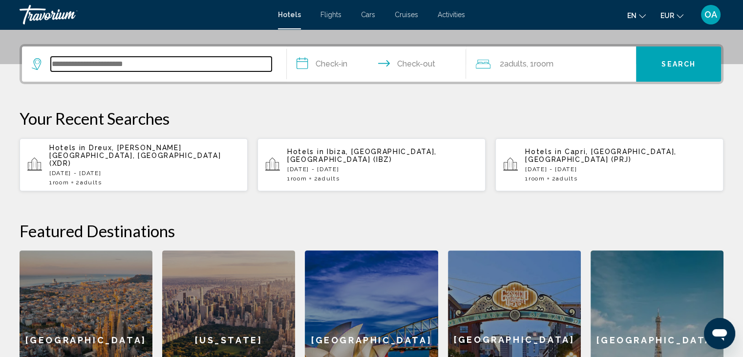
scroll to position [241, 0]
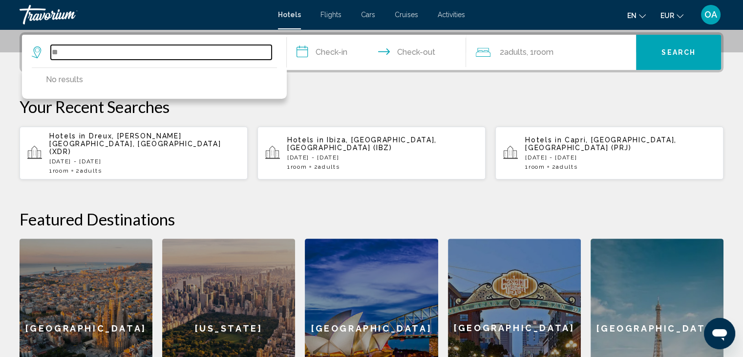
type input "*"
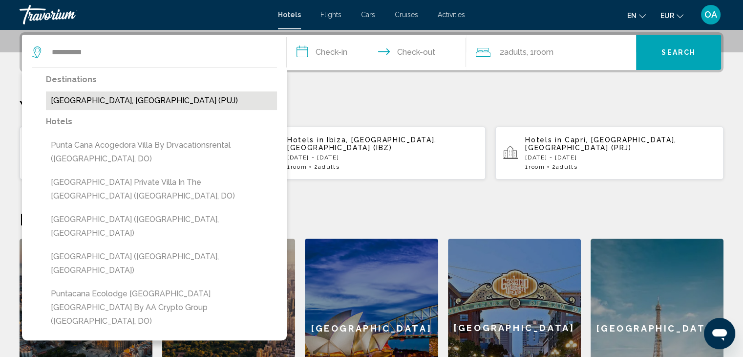
click at [167, 102] on button "Punta Cana, Dominican Republic (PUJ)" at bounding box center [161, 100] width 231 height 19
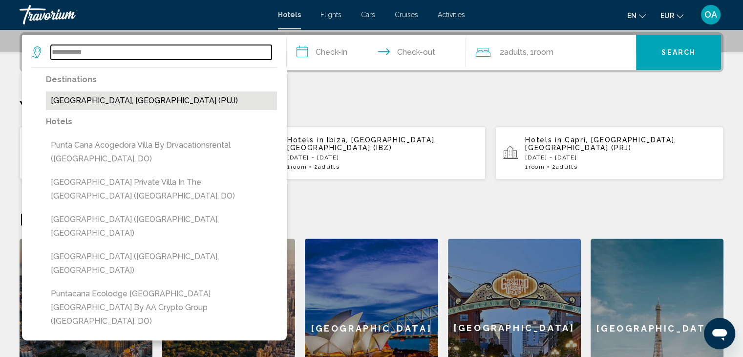
type input "**********"
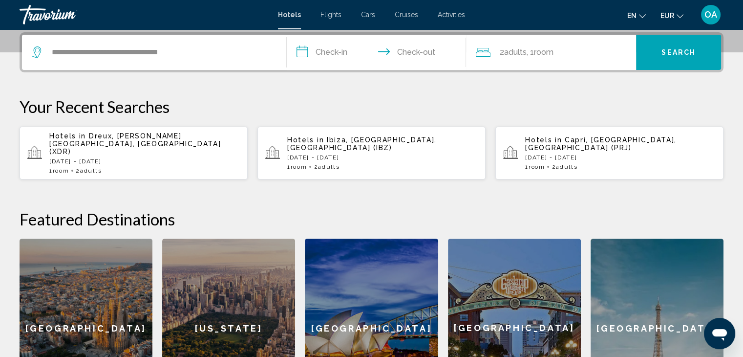
click at [339, 48] on input "**********" at bounding box center [379, 54] width 184 height 38
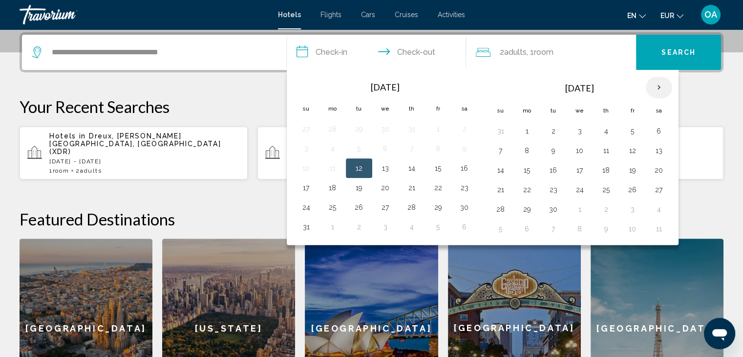
click at [660, 86] on th "Next month" at bounding box center [659, 87] width 26 height 21
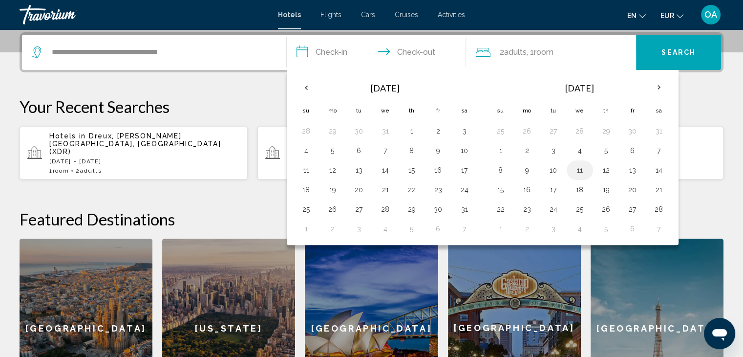
click at [580, 170] on button "11" at bounding box center [580, 170] width 16 height 14
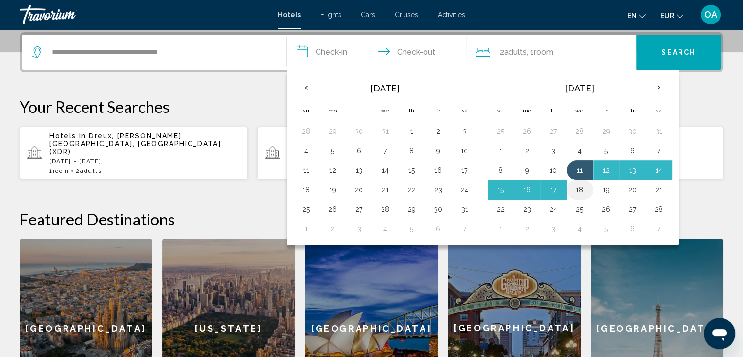
click at [582, 187] on button "18" at bounding box center [580, 190] width 16 height 14
type input "**********"
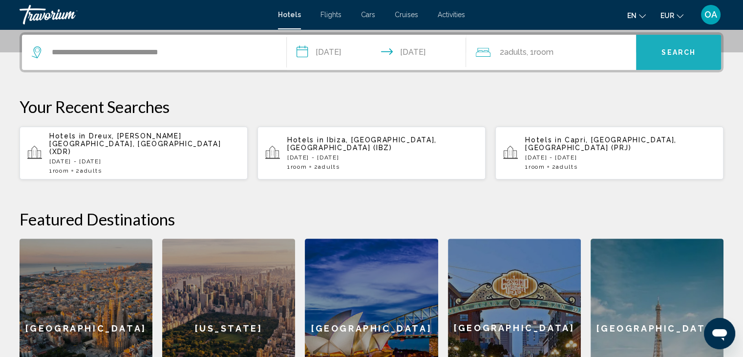
click at [678, 55] on span "Search" at bounding box center [678, 53] width 34 height 8
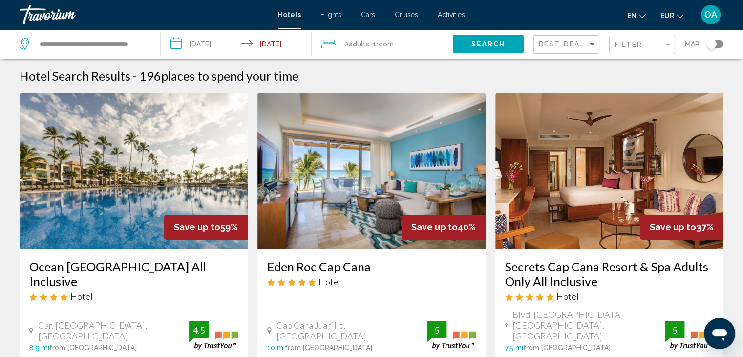
click at [653, 44] on div "Filter" at bounding box center [638, 45] width 49 height 8
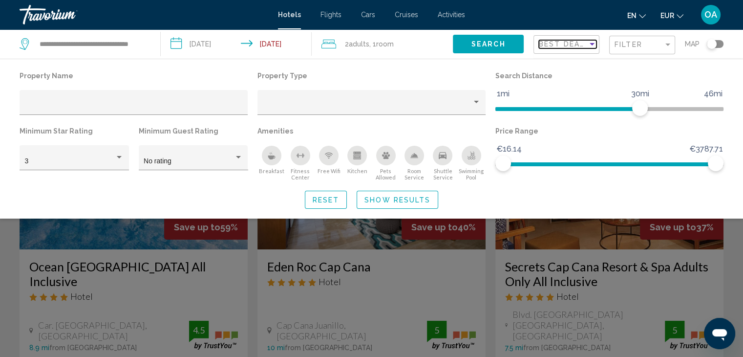
click at [586, 42] on span "Best Deals" at bounding box center [564, 44] width 51 height 8
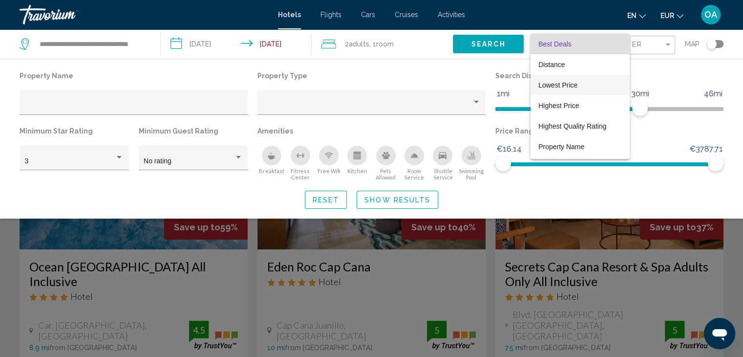
click at [577, 85] on span "Lowest Price" at bounding box center [557, 85] width 39 height 8
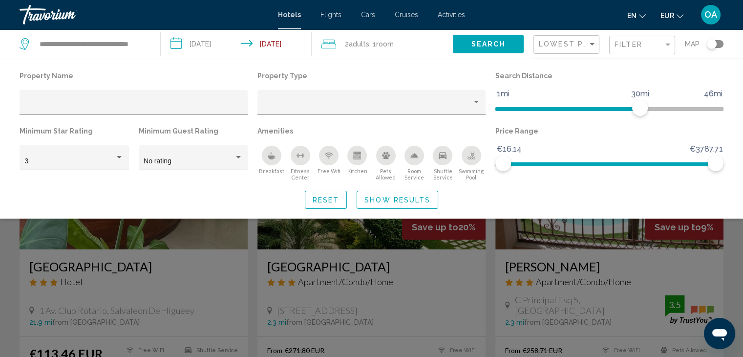
click at [10, 247] on div "Search widget" at bounding box center [371, 252] width 743 height 210
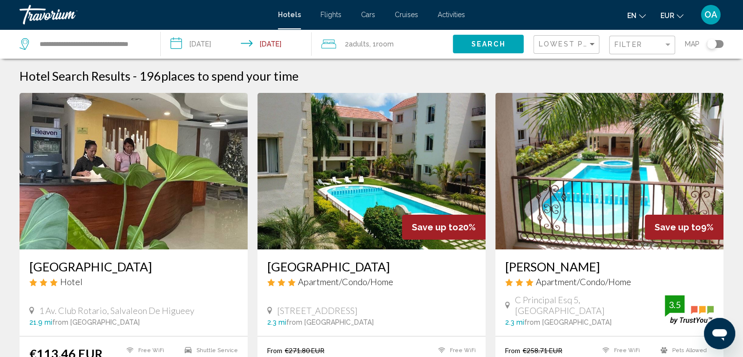
click at [722, 44] on div "Toggle map" at bounding box center [715, 44] width 17 height 8
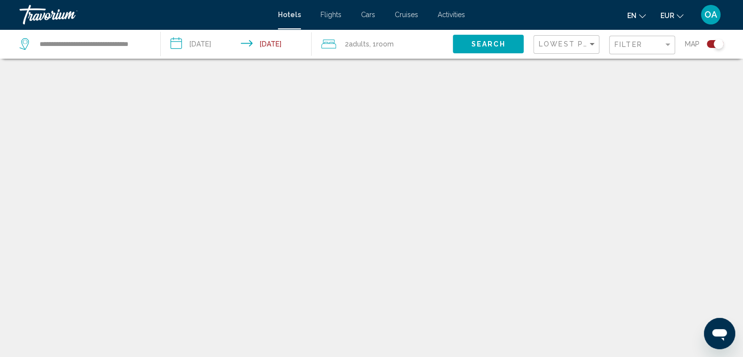
scroll to position [59, 0]
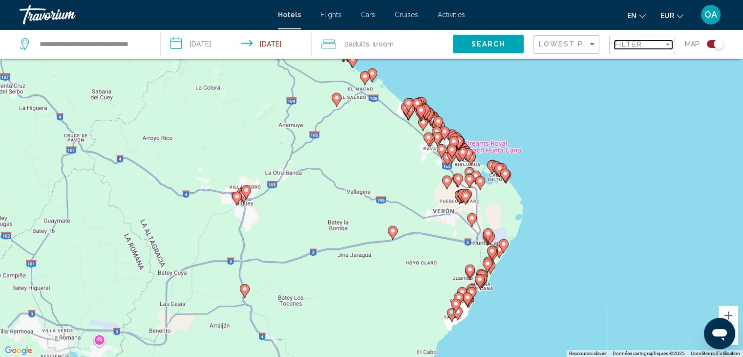
click at [654, 42] on div "Filter" at bounding box center [638, 45] width 49 height 8
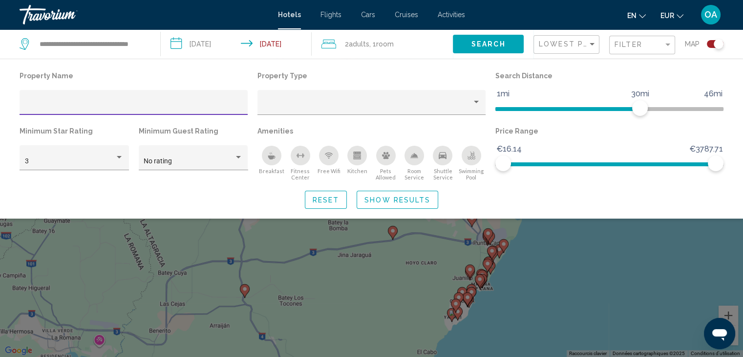
click at [711, 43] on div "Toggle map" at bounding box center [715, 44] width 17 height 8
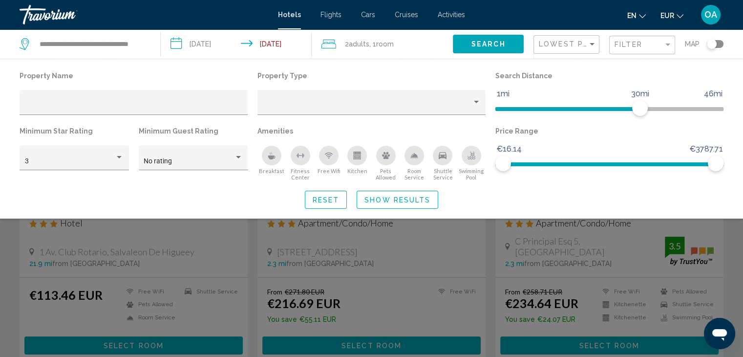
scroll to position [68, 0]
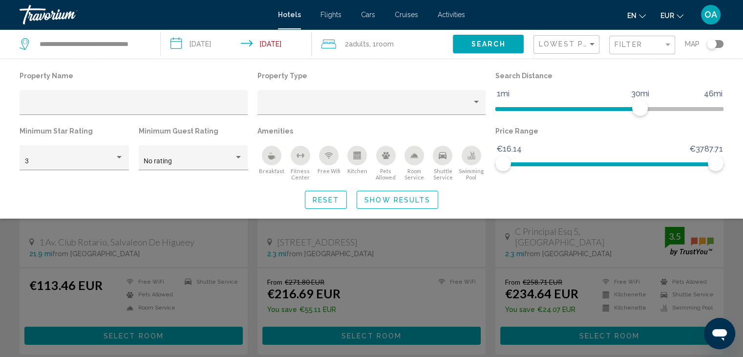
click at [736, 229] on div "Search widget" at bounding box center [371, 252] width 743 height 210
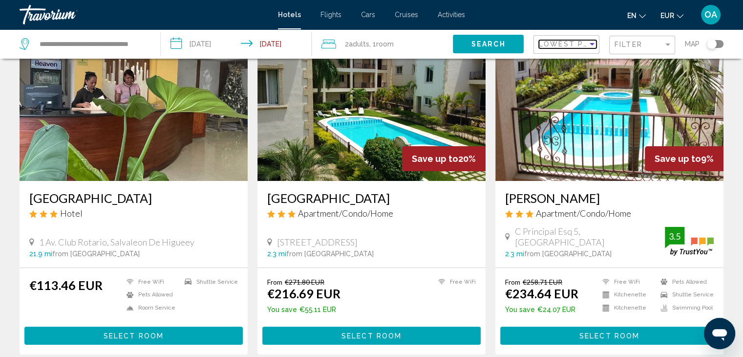
click at [592, 46] on div "Sort by" at bounding box center [592, 44] width 9 height 8
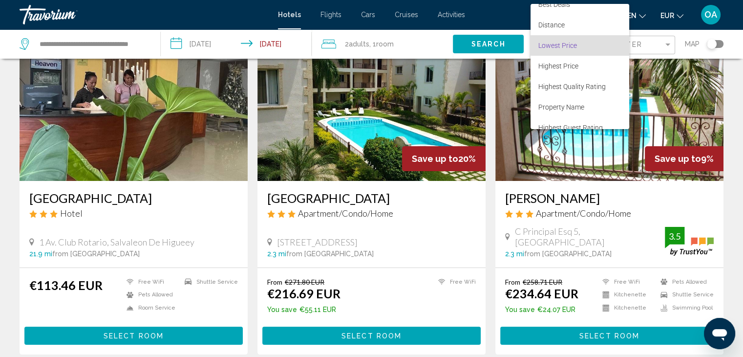
scroll to position [0, 0]
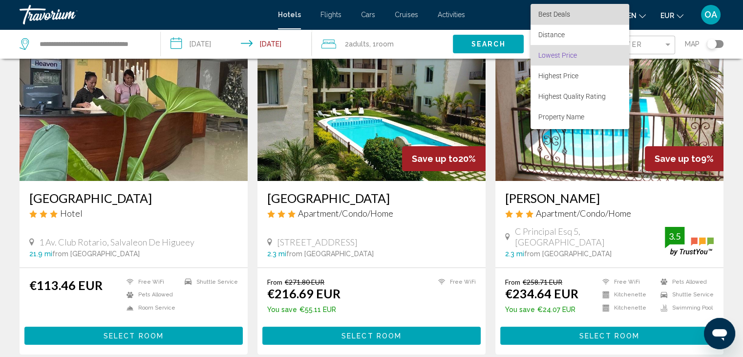
click at [583, 14] on span "Best Deals" at bounding box center [579, 14] width 83 height 21
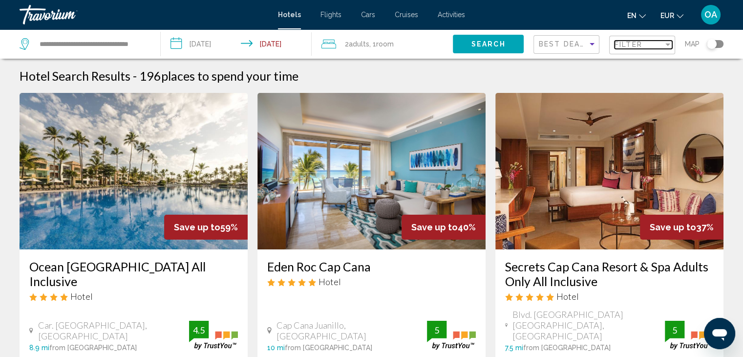
click at [662, 43] on div "Filter" at bounding box center [638, 45] width 49 height 8
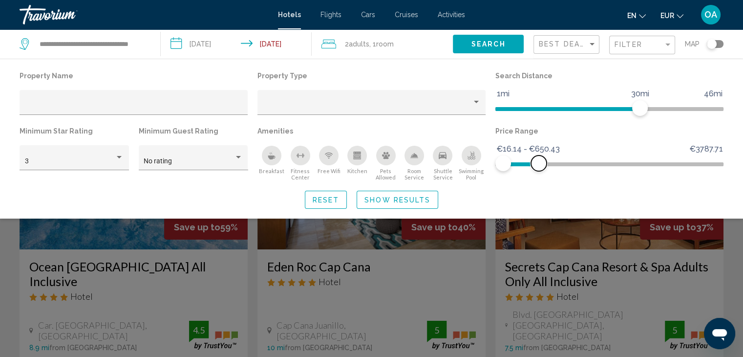
drag, startPoint x: 713, startPoint y: 158, endPoint x: 539, endPoint y: 161, distance: 174.4
click at [539, 161] on span "Hotel Filters" at bounding box center [539, 163] width 16 height 16
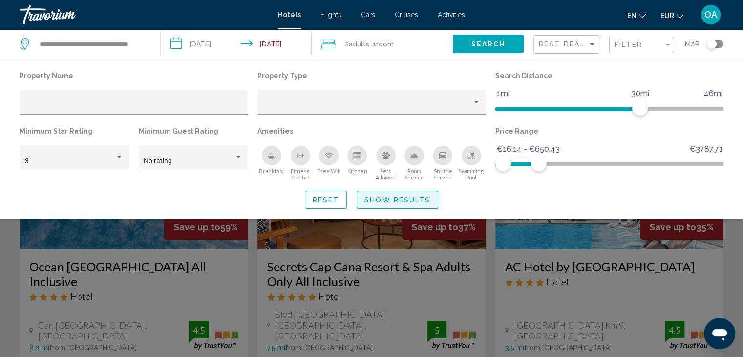
click at [413, 201] on span "Show Results" at bounding box center [397, 200] width 66 height 8
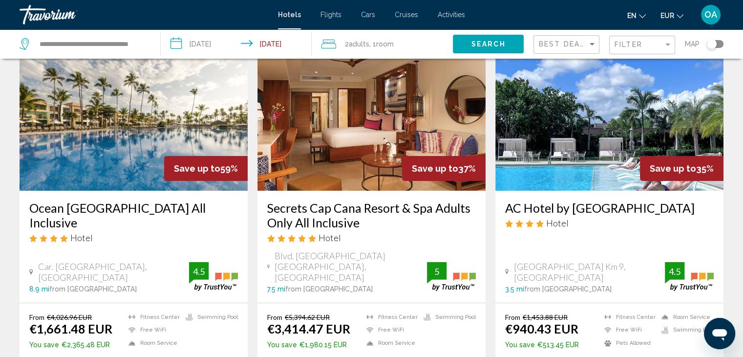
scroll to position [45, 0]
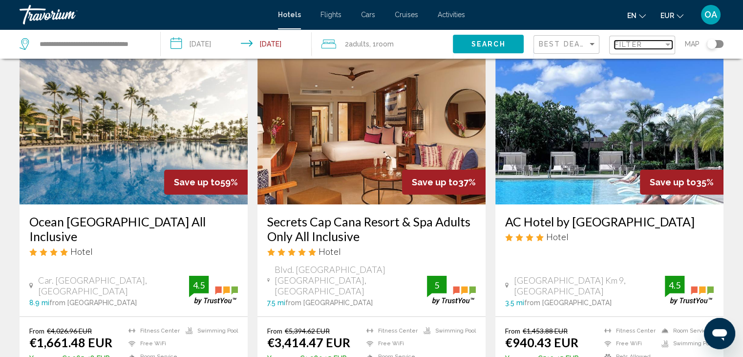
click at [660, 45] on div "Filter" at bounding box center [638, 45] width 49 height 8
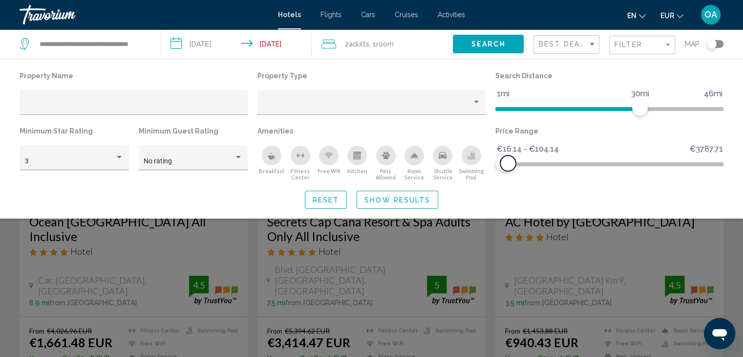
drag, startPoint x: 541, startPoint y: 161, endPoint x: 508, endPoint y: 162, distance: 32.8
click at [508, 162] on span "Hotel Filters" at bounding box center [508, 163] width 16 height 16
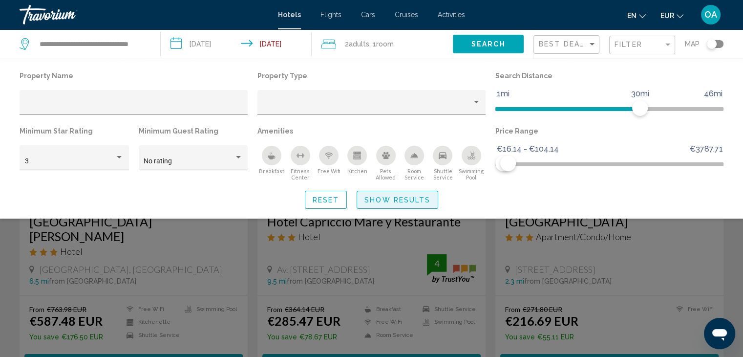
click at [400, 202] on span "Show Results" at bounding box center [397, 200] width 66 height 8
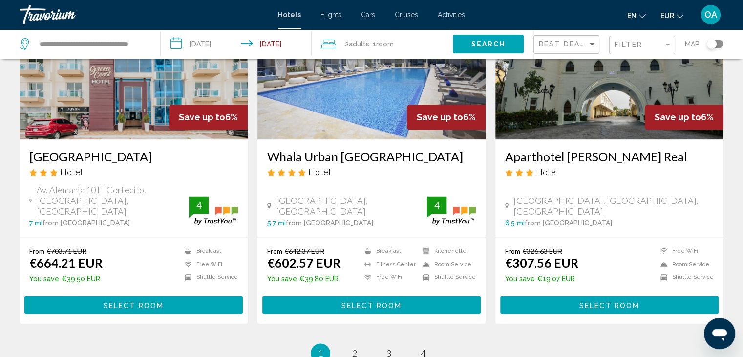
scroll to position [1266, 0]
